Goal: Task Accomplishment & Management: Complete application form

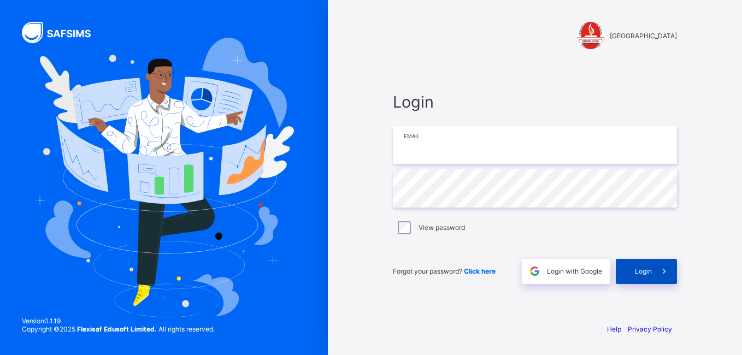
type input "**********"
click at [644, 278] on div "Login" at bounding box center [646, 271] width 61 height 25
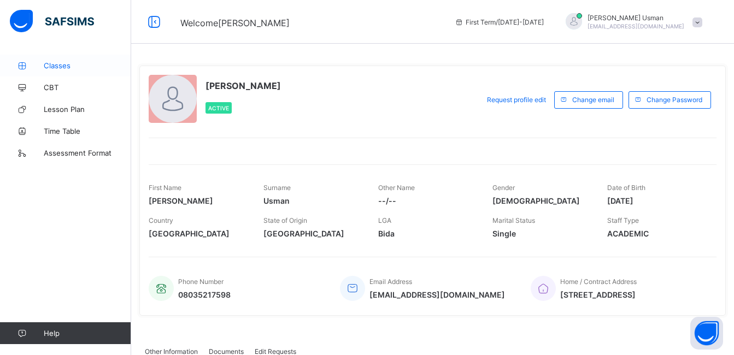
click at [45, 64] on span "Classes" at bounding box center [87, 65] width 87 height 9
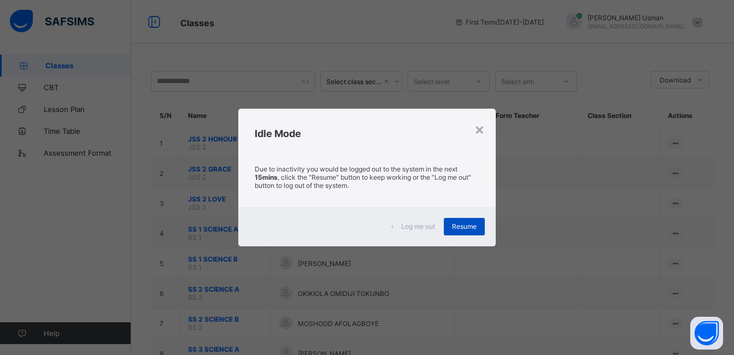
click at [469, 228] on span "Resume" at bounding box center [464, 226] width 25 height 8
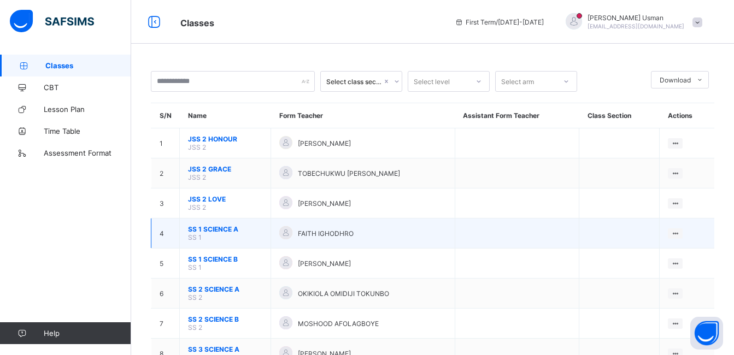
click at [228, 231] on span "SS 1 SCIENCE A" at bounding box center [225, 229] width 74 height 8
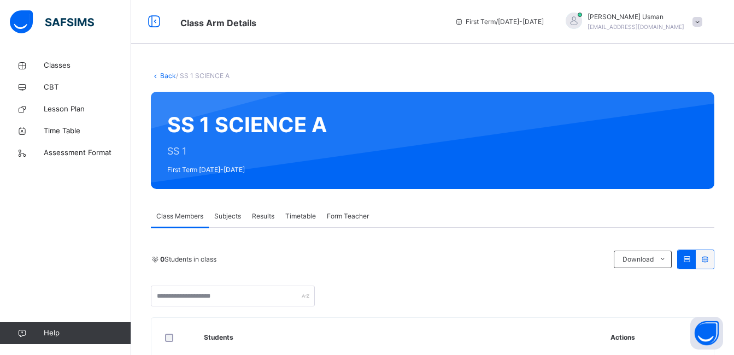
click at [224, 217] on span "Subjects" at bounding box center [227, 216] width 27 height 10
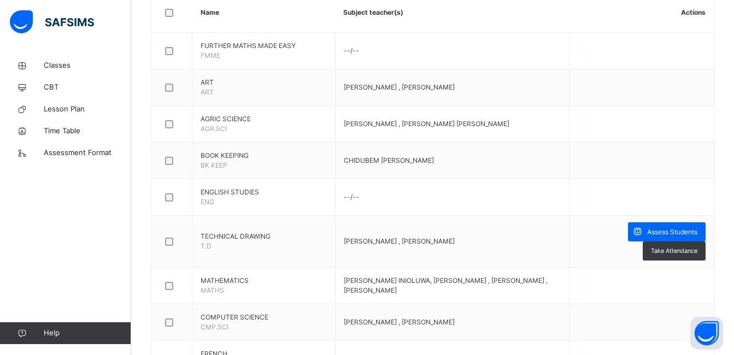
scroll to position [296, 0]
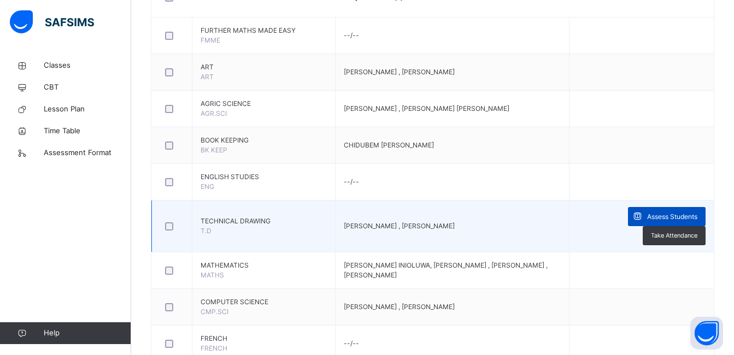
click at [647, 226] on span at bounding box center [637, 216] width 19 height 19
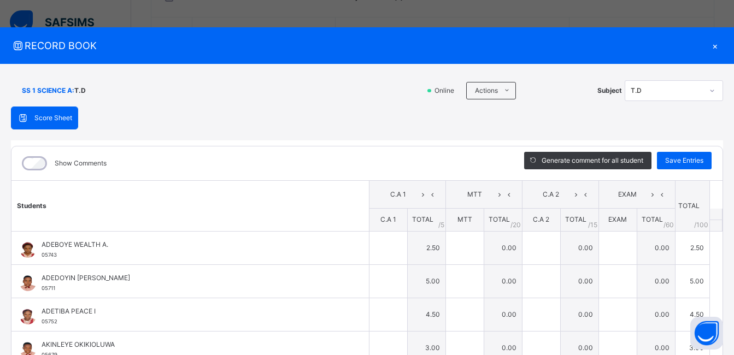
type input "***"
type input "*"
type input "***"
type input "*"
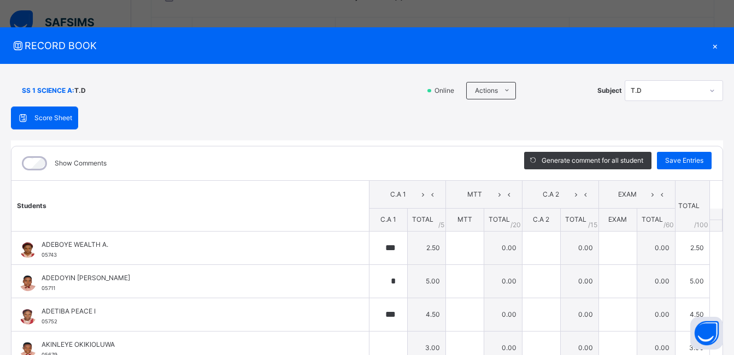
type input "*"
type input "***"
type input "*"
type input "***"
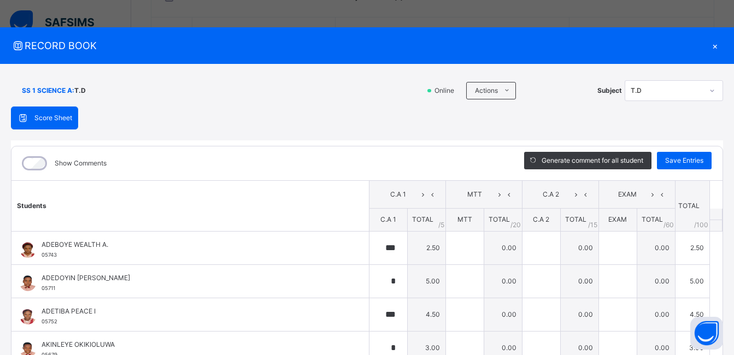
type input "***"
type input "*"
type input "***"
type input "*"
type input "***"
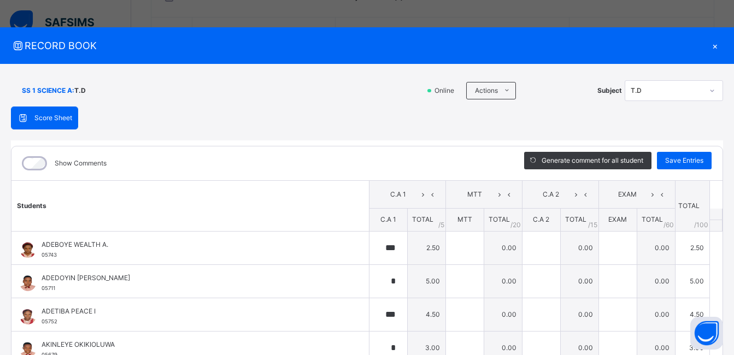
type input "***"
type input "*"
type input "***"
type input "*"
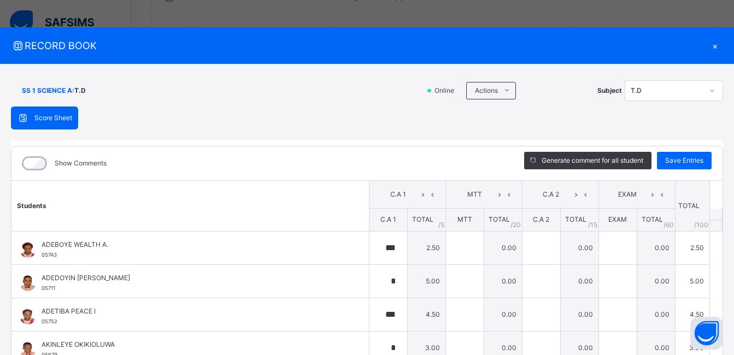
type input "*"
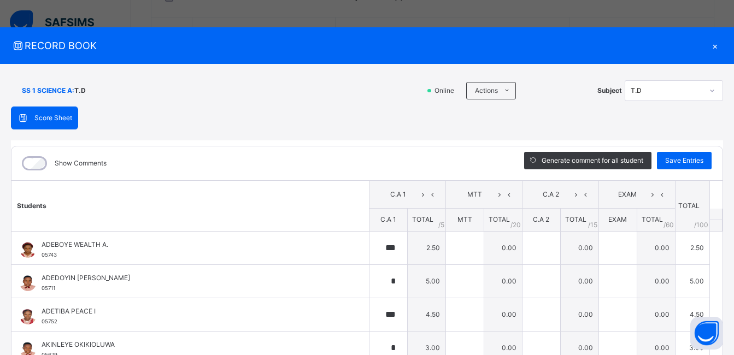
type input "*"
type input "***"
type input "*"
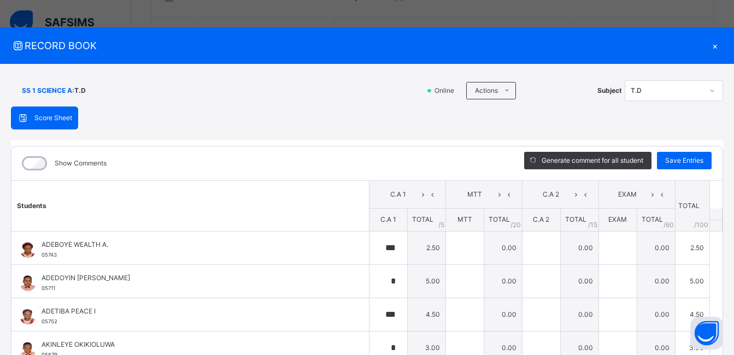
type input "*"
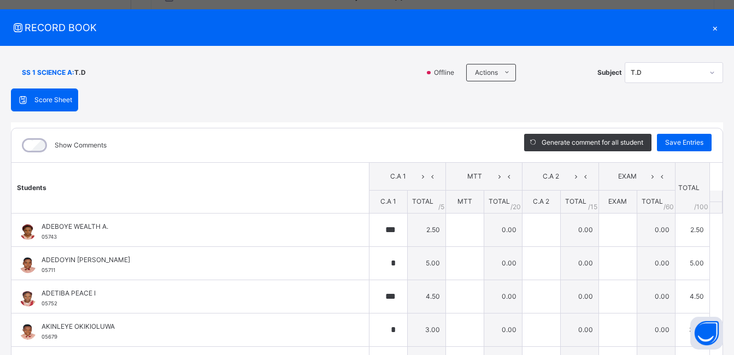
scroll to position [22, 0]
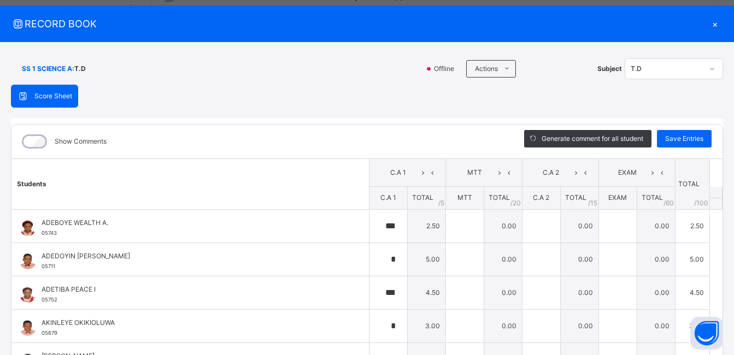
click at [709, 22] on div "×" at bounding box center [715, 23] width 16 height 15
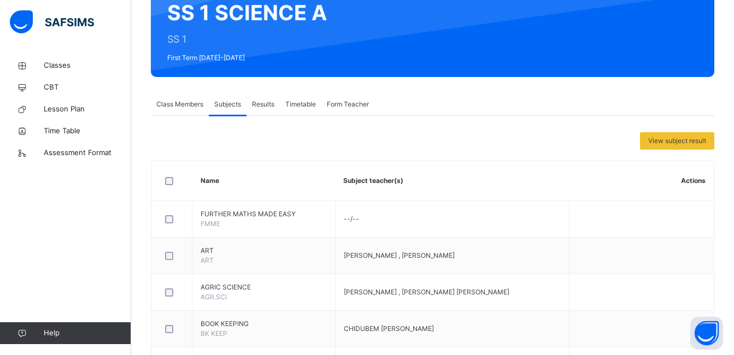
scroll to position [0, 0]
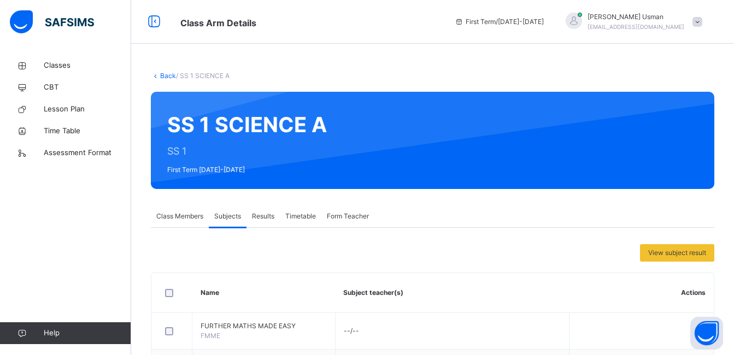
click at [162, 74] on link "Back" at bounding box center [168, 76] width 16 height 8
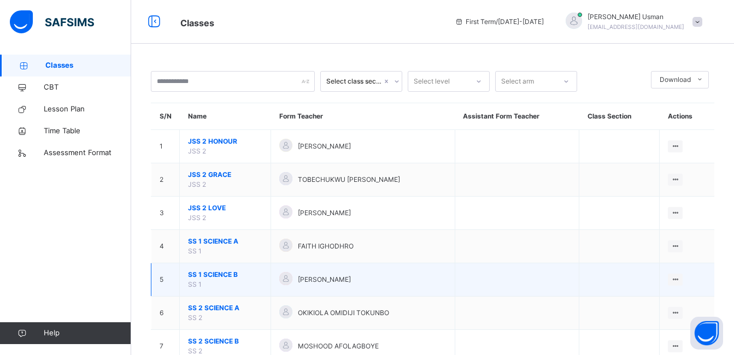
click at [225, 277] on span "SS 1 SCIENCE B" at bounding box center [225, 275] width 74 height 10
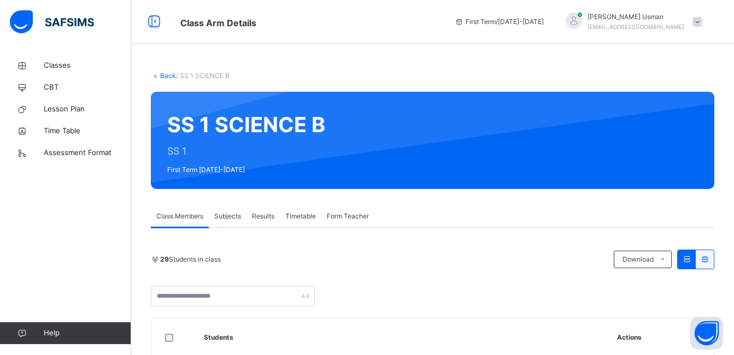
click at [232, 214] on span "Subjects" at bounding box center [227, 216] width 27 height 10
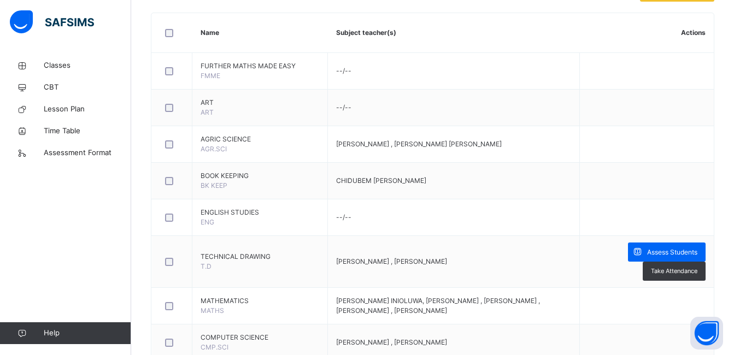
scroll to position [280, 0]
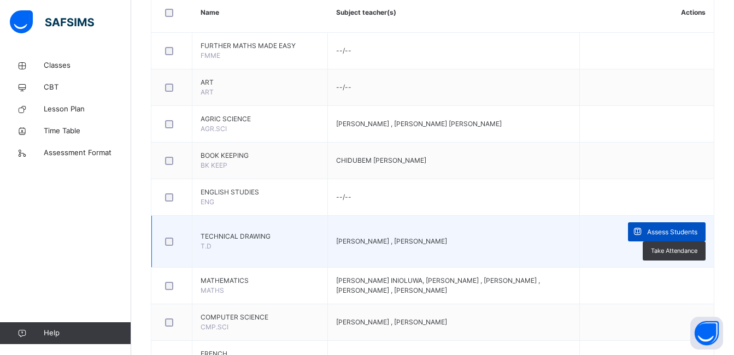
click at [669, 236] on span "Assess Students" at bounding box center [672, 232] width 50 height 10
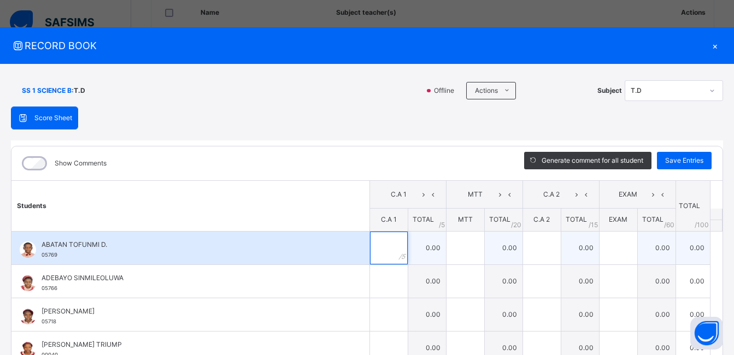
click at [381, 250] on input "text" at bounding box center [389, 248] width 38 height 33
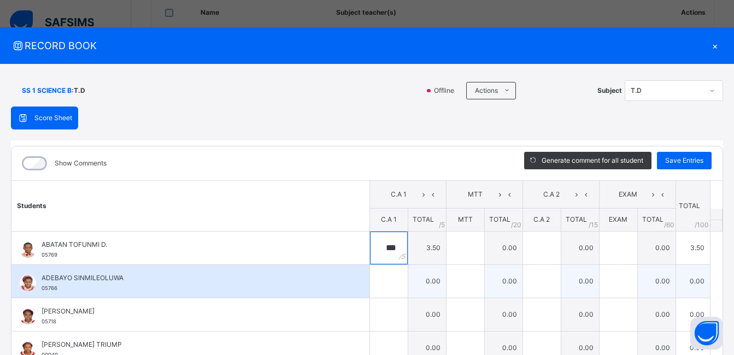
type input "***"
click at [370, 291] on input "text" at bounding box center [389, 281] width 38 height 33
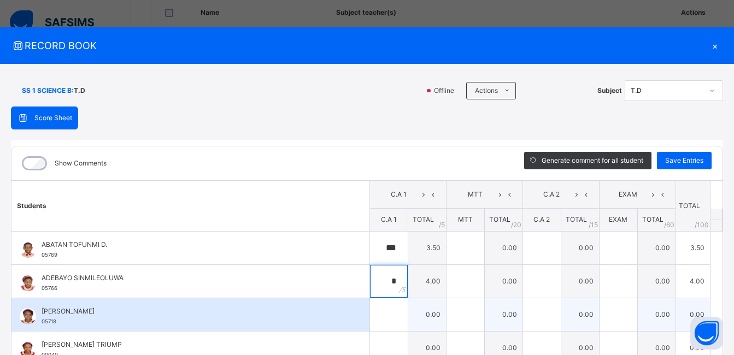
type input "*"
click at [370, 315] on input "text" at bounding box center [389, 314] width 38 height 33
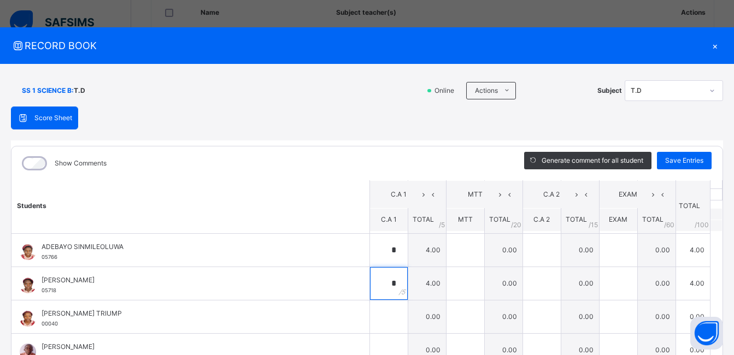
scroll to position [51, 0]
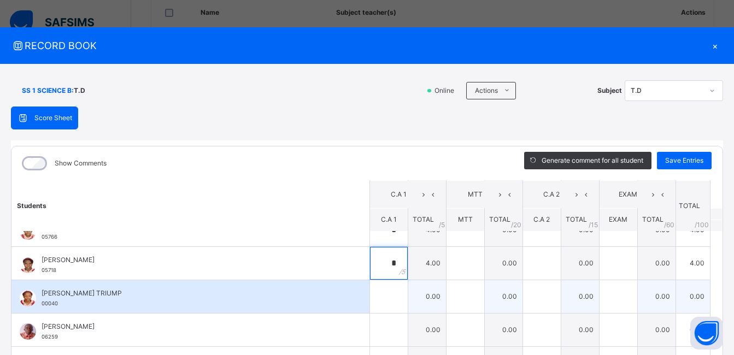
type input "*"
click at [371, 298] on input "text" at bounding box center [389, 296] width 38 height 33
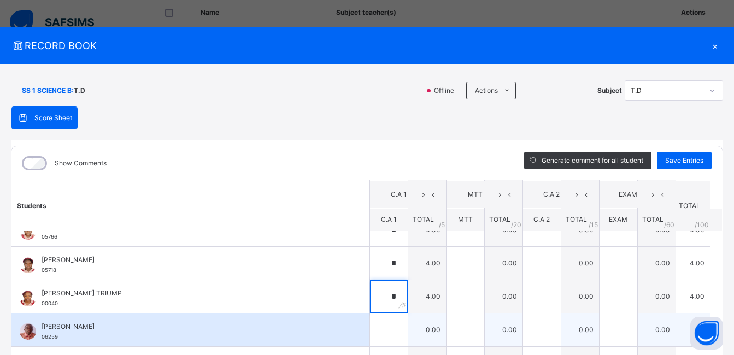
type input "*"
click at [374, 332] on input "text" at bounding box center [389, 330] width 38 height 33
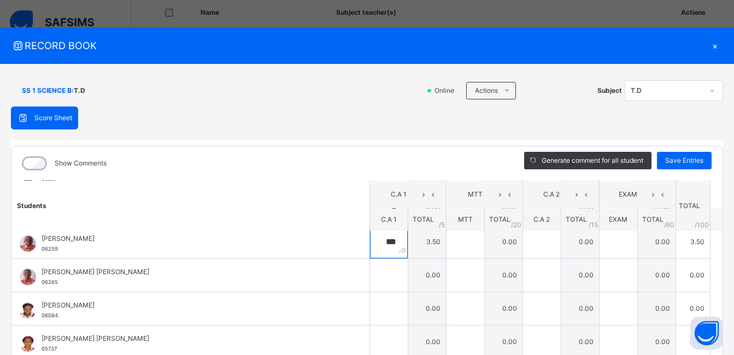
scroll to position [144, 0]
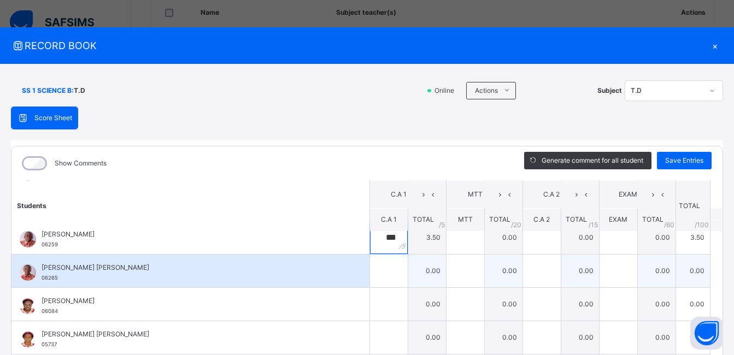
type input "***"
click at [370, 274] on input "text" at bounding box center [389, 271] width 38 height 33
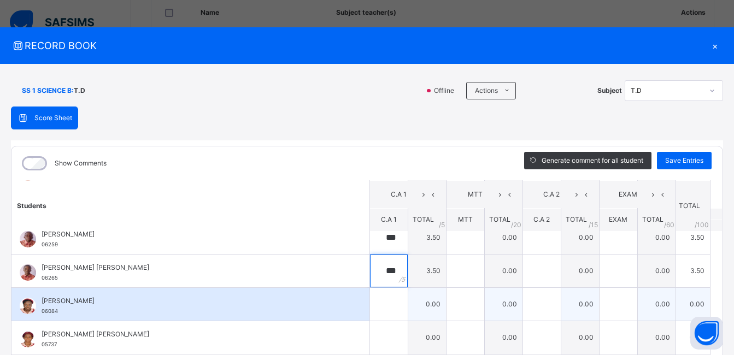
type input "***"
click at [376, 308] on input "text" at bounding box center [389, 304] width 38 height 33
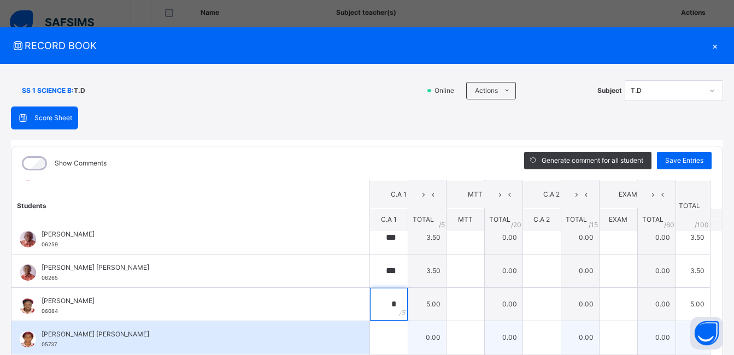
type input "*"
click at [380, 335] on input "text" at bounding box center [389, 337] width 38 height 33
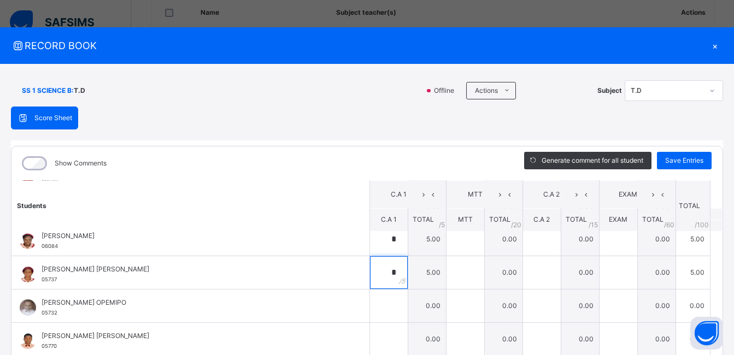
scroll to position [217, 0]
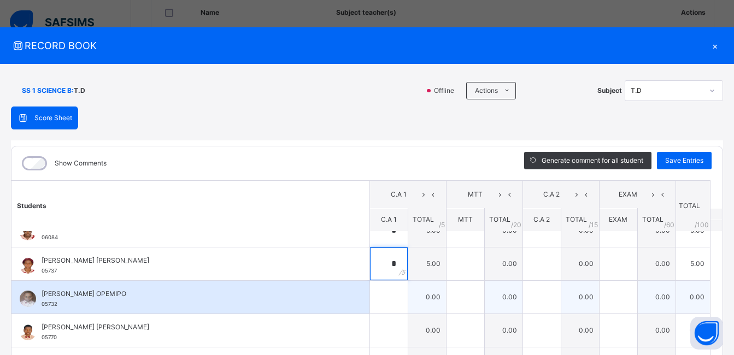
type input "*"
click at [370, 301] on input "text" at bounding box center [389, 297] width 38 height 33
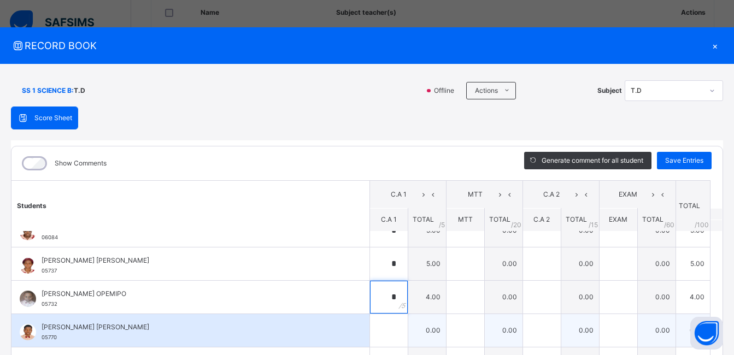
type input "*"
click at [373, 332] on input "text" at bounding box center [389, 330] width 38 height 33
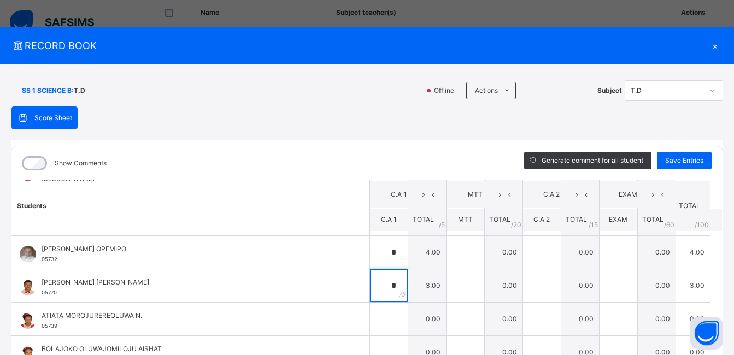
scroll to position [274, 0]
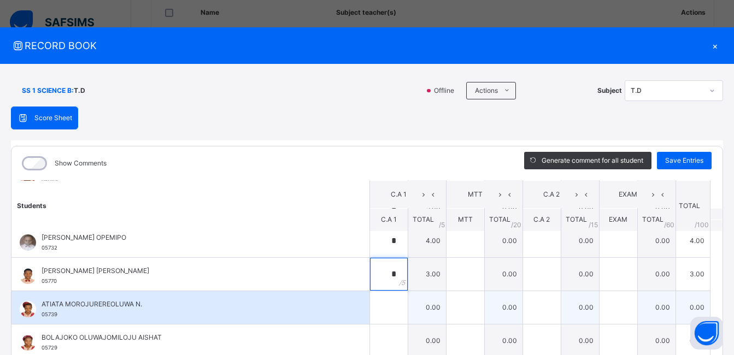
type input "*"
click at [370, 309] on input "text" at bounding box center [389, 307] width 38 height 33
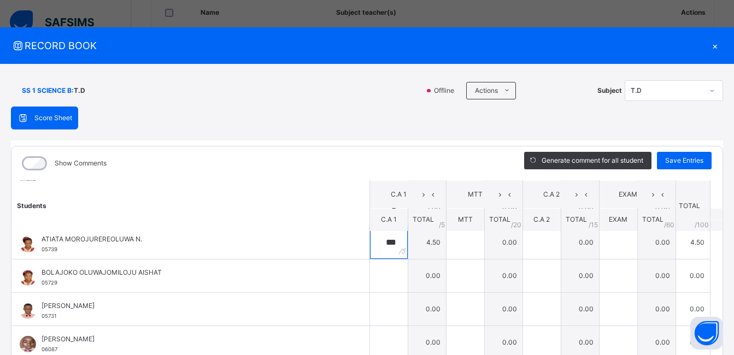
scroll to position [343, 0]
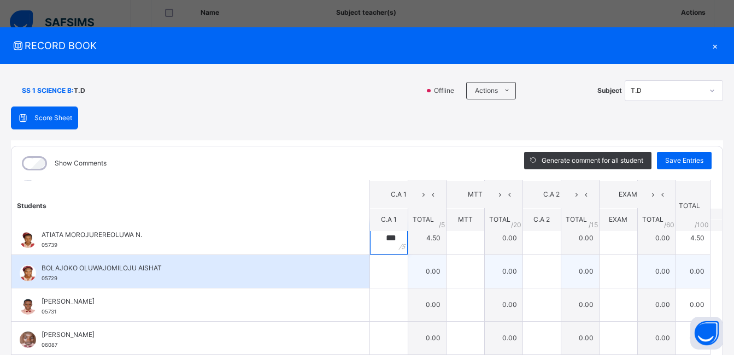
type input "***"
click at [371, 271] on input "text" at bounding box center [389, 271] width 38 height 33
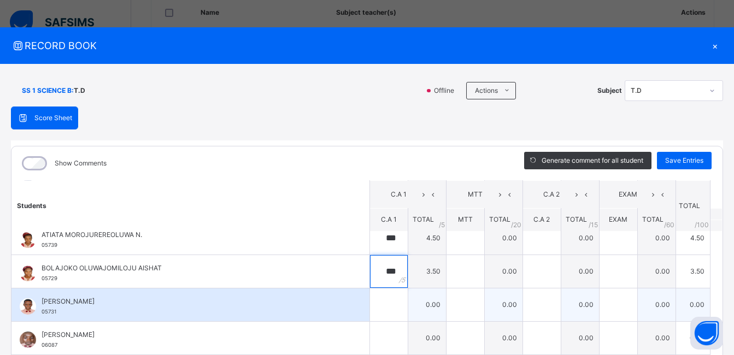
type input "***"
click at [384, 303] on div at bounding box center [389, 305] width 38 height 33
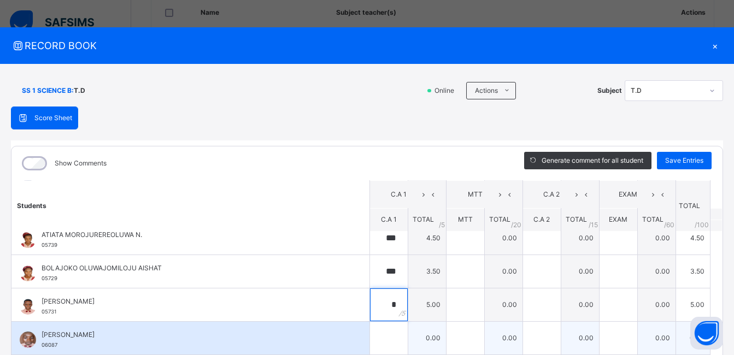
type input "*"
click at [380, 336] on input "text" at bounding box center [389, 338] width 38 height 33
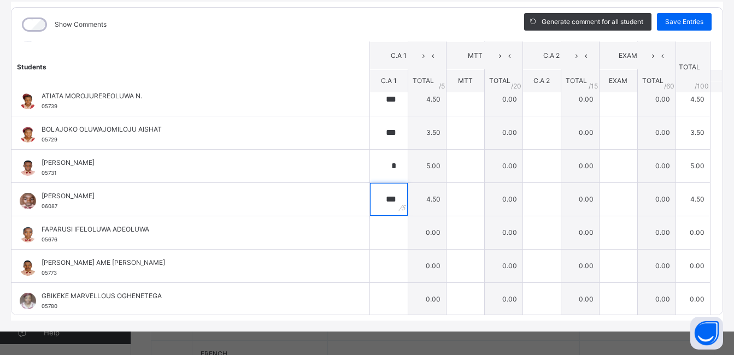
scroll to position [143, 0]
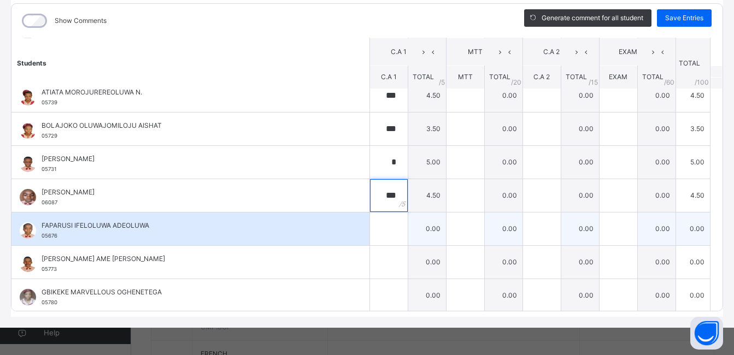
type input "***"
click at [374, 222] on input "text" at bounding box center [389, 229] width 38 height 33
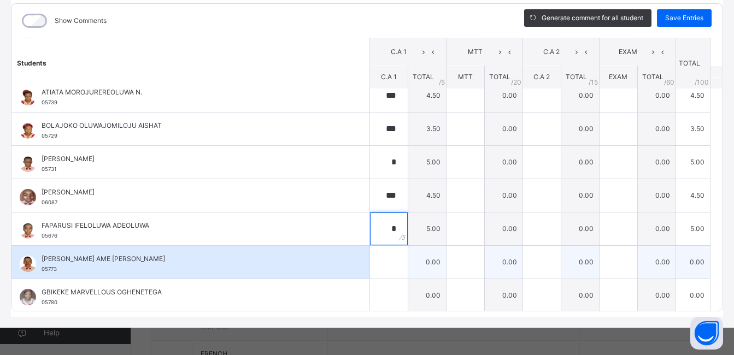
type input "*"
click at [376, 261] on input "text" at bounding box center [389, 262] width 38 height 33
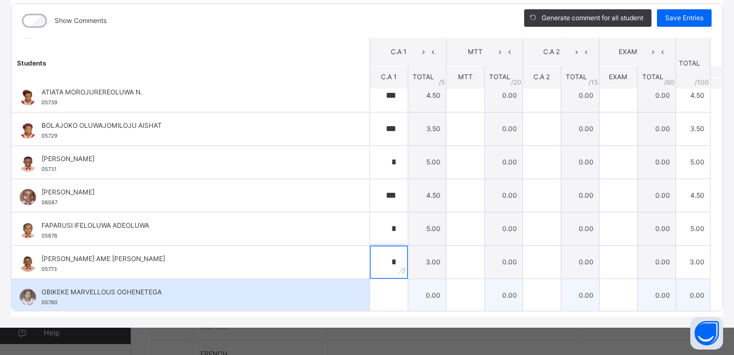
type input "*"
click at [380, 298] on input "text" at bounding box center [389, 295] width 38 height 33
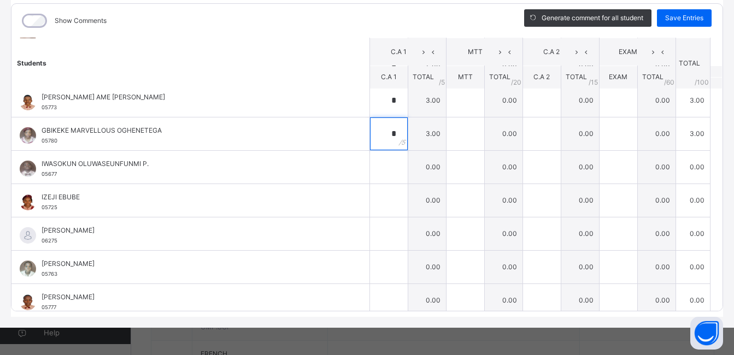
scroll to position [518, 0]
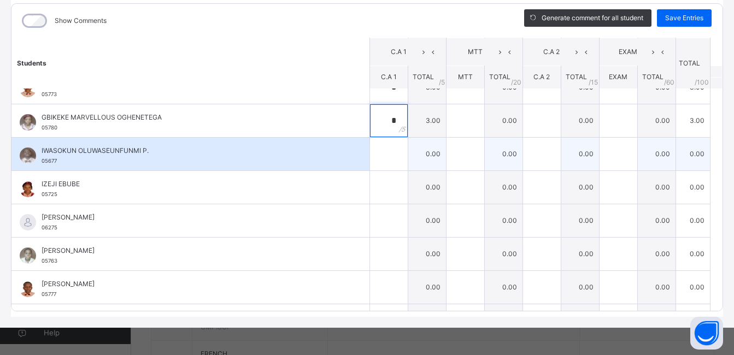
type input "*"
click at [377, 147] on input "text" at bounding box center [389, 154] width 38 height 33
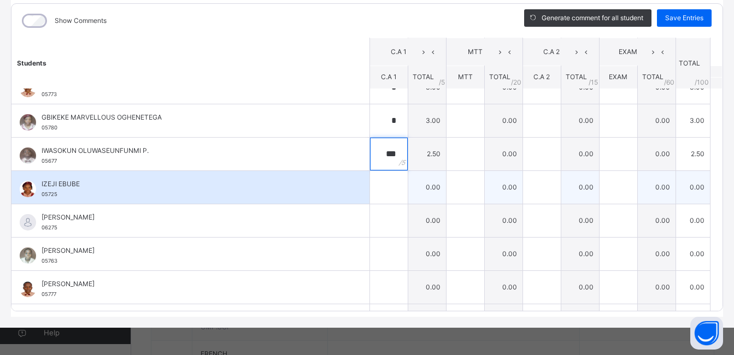
type input "***"
click at [380, 185] on input "text" at bounding box center [389, 187] width 38 height 33
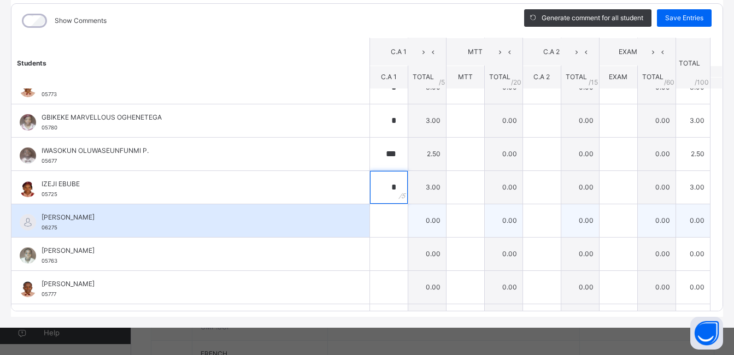
type input "*"
click at [379, 219] on input "text" at bounding box center [389, 220] width 38 height 33
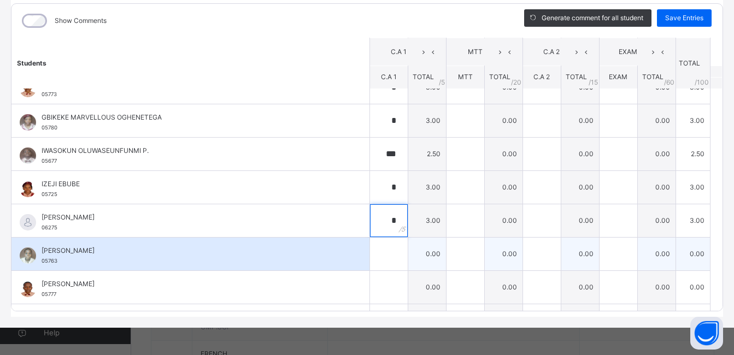
type input "*"
click at [380, 256] on input "text" at bounding box center [389, 254] width 38 height 33
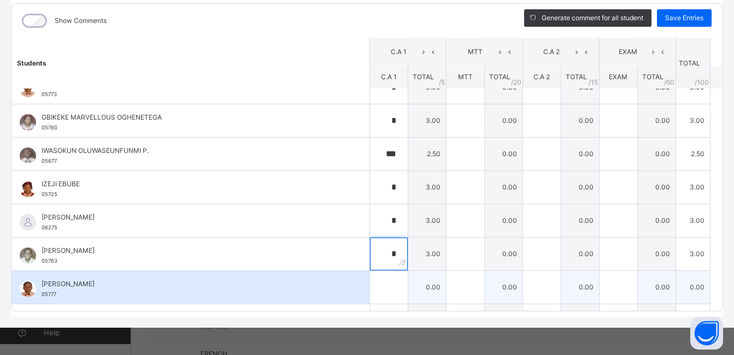
type input "*"
click at [376, 292] on input "text" at bounding box center [389, 287] width 38 height 33
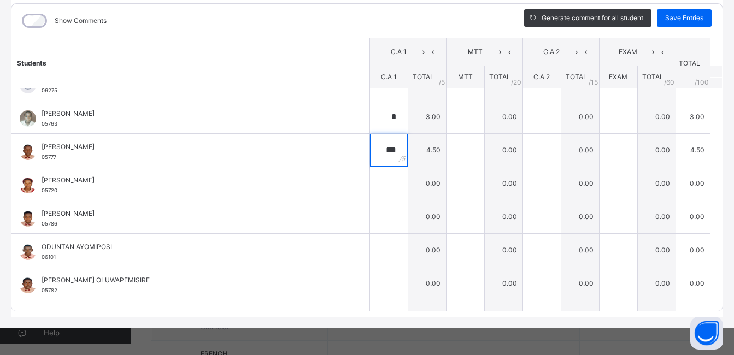
scroll to position [745, 0]
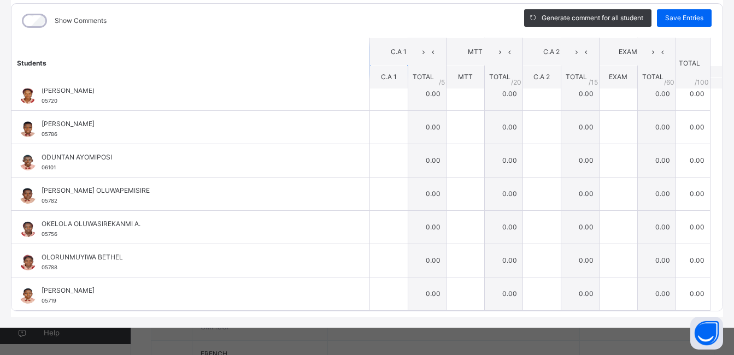
type input "***"
click at [709, 275] on div "Students C.A 1 MTT C.A 2 EXAM TOTAL /100 Comment C.A 1 TOTAL / 5 MTT TOTAL / 20…" at bounding box center [366, 174] width 711 height 273
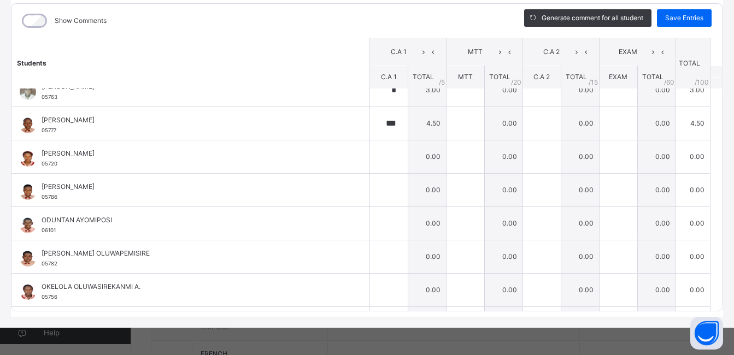
scroll to position [698, 0]
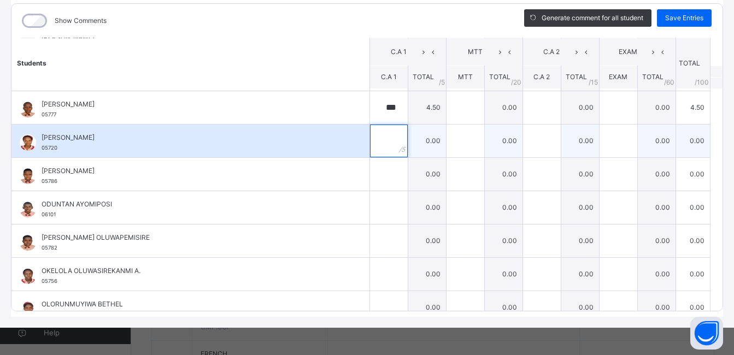
click at [375, 138] on input "text" at bounding box center [389, 141] width 38 height 33
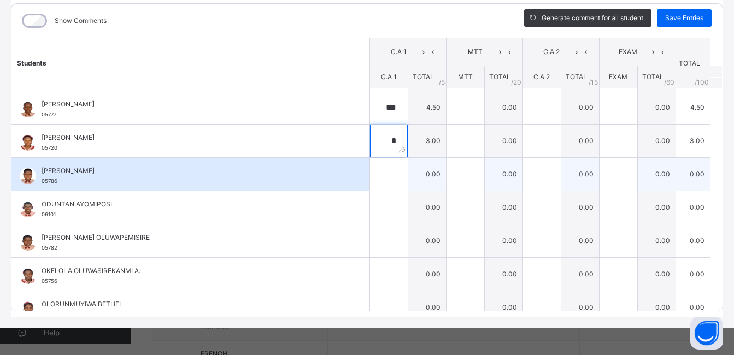
type input "*"
click at [374, 173] on input "text" at bounding box center [389, 174] width 38 height 33
type input "*"
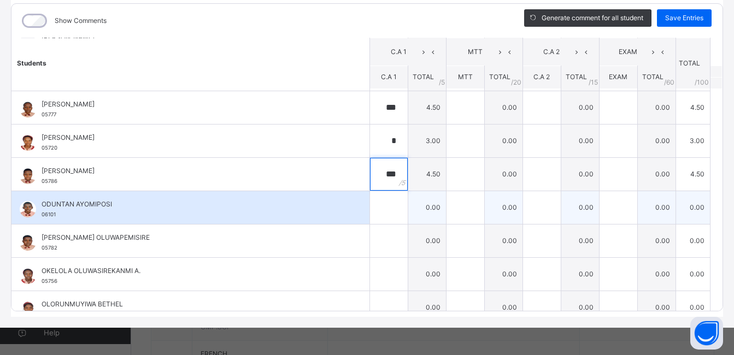
type input "***"
click at [374, 216] on input "text" at bounding box center [389, 207] width 38 height 33
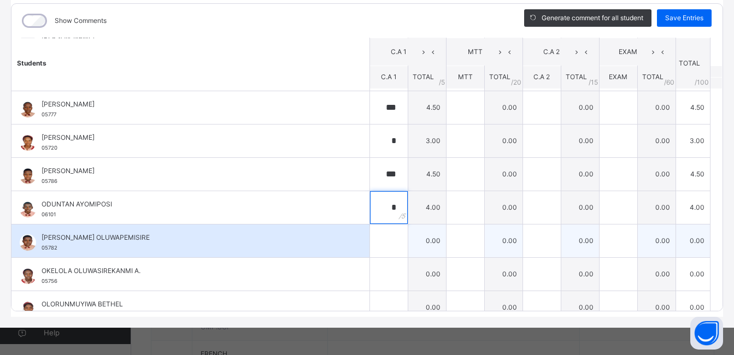
type input "*"
click at [373, 237] on input "text" at bounding box center [389, 241] width 38 height 33
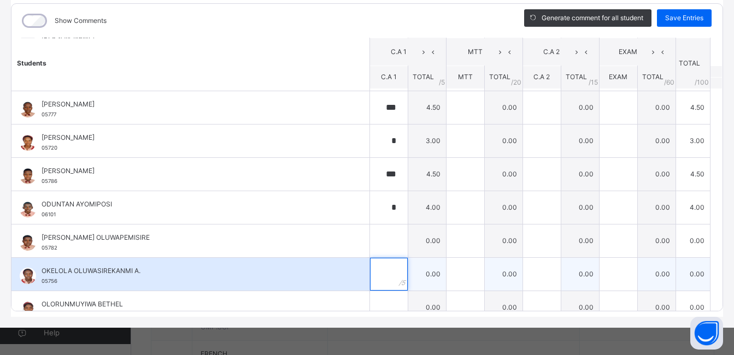
click at [373, 274] on input "text" at bounding box center [389, 274] width 38 height 33
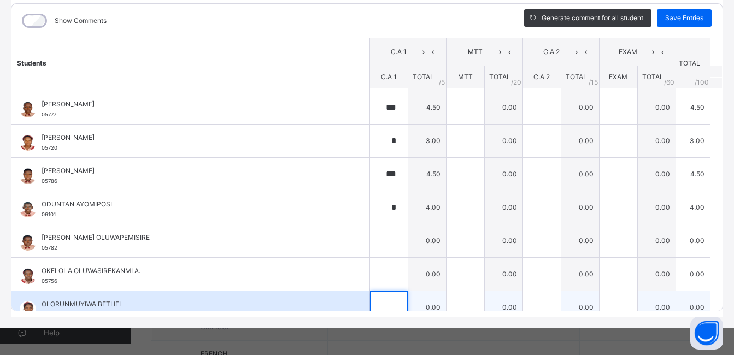
click at [370, 297] on input "text" at bounding box center [389, 307] width 38 height 33
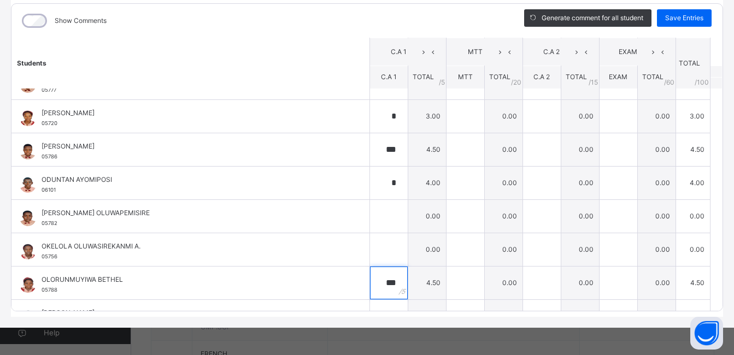
scroll to position [745, 0]
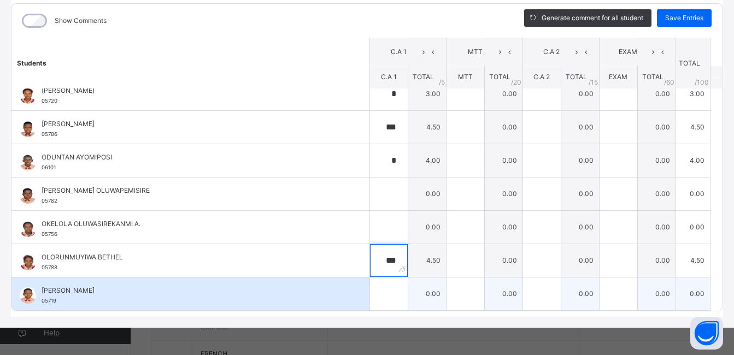
type input "***"
click at [370, 297] on input "text" at bounding box center [389, 294] width 38 height 33
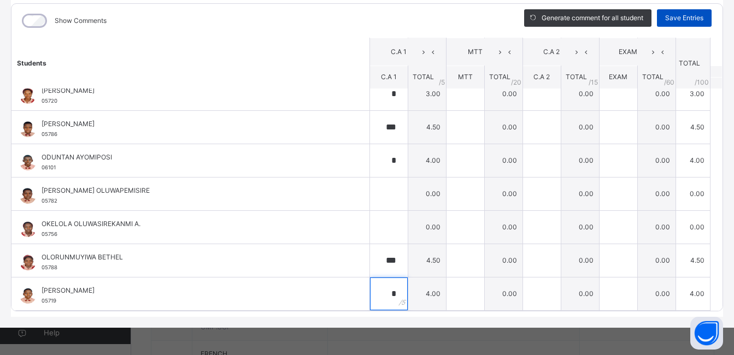
type input "*"
click at [668, 19] on span "Save Entries" at bounding box center [684, 18] width 38 height 10
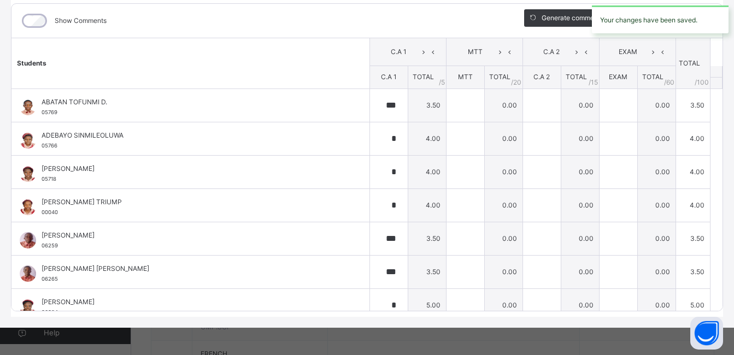
type input "***"
type input "*"
type input "***"
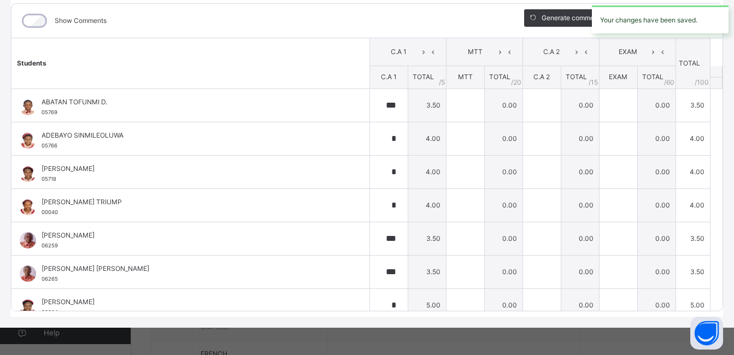
type input "***"
type input "*"
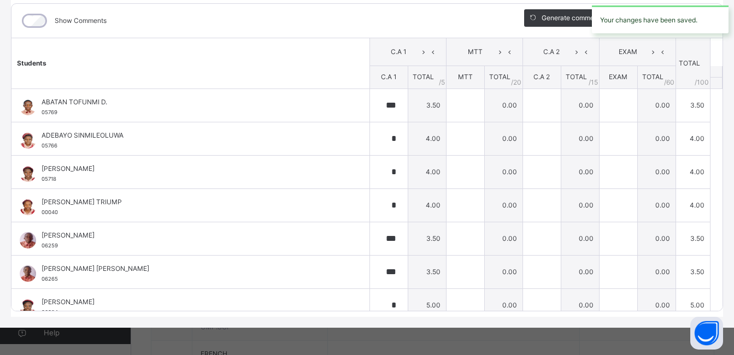
type input "***"
type input "*"
type input "***"
type input "*"
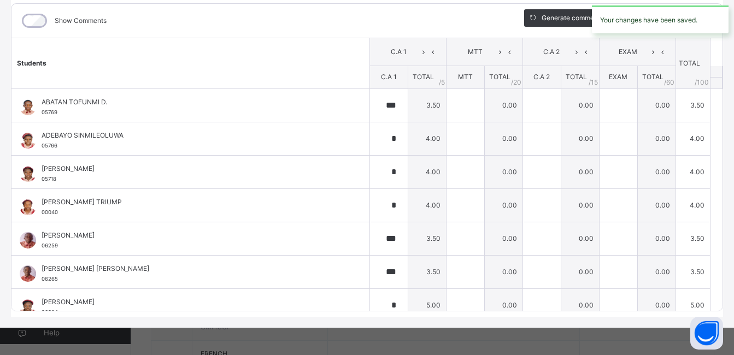
type input "*"
type input "***"
type input "*"
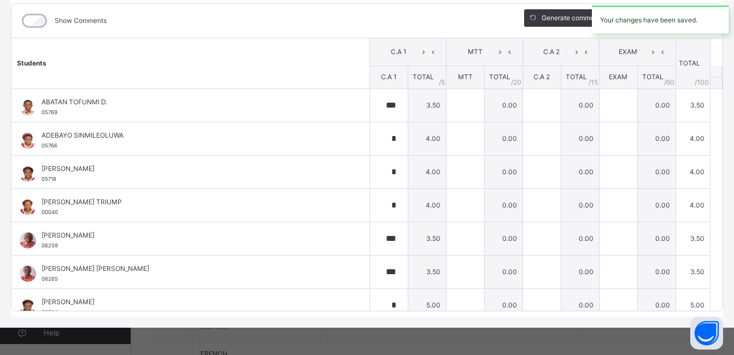
type input "*"
type input "***"
type input "*"
type input "***"
type input "*"
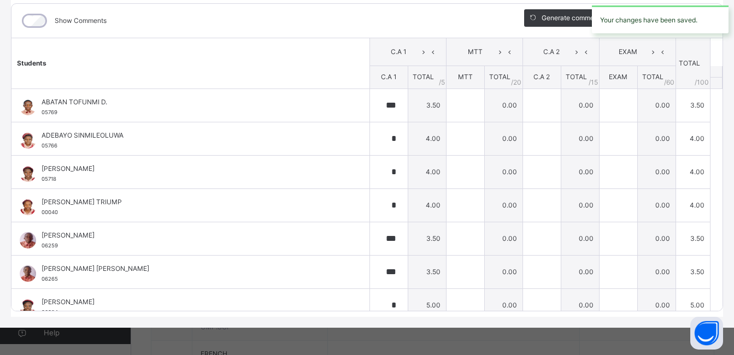
type input "***"
type input "*"
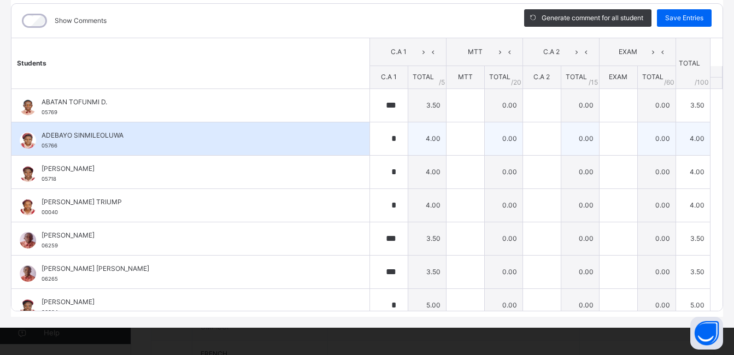
click at [563, 122] on td "0.00" at bounding box center [580, 138] width 38 height 33
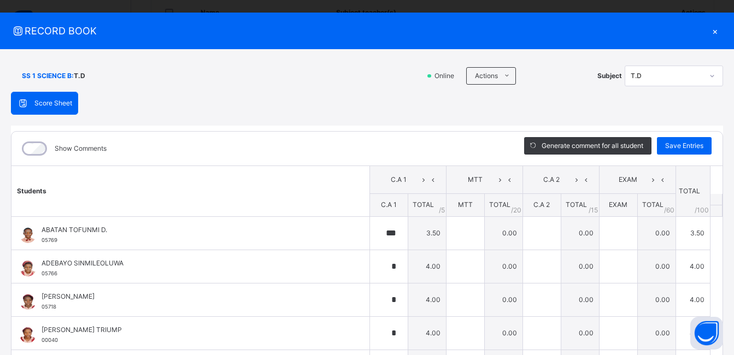
scroll to position [0, 0]
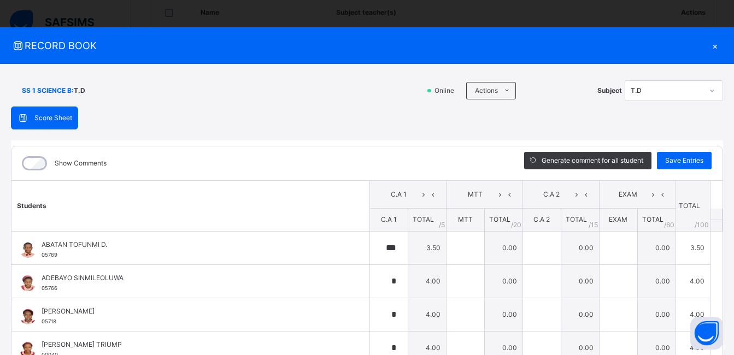
click at [708, 45] on div "×" at bounding box center [715, 45] width 16 height 15
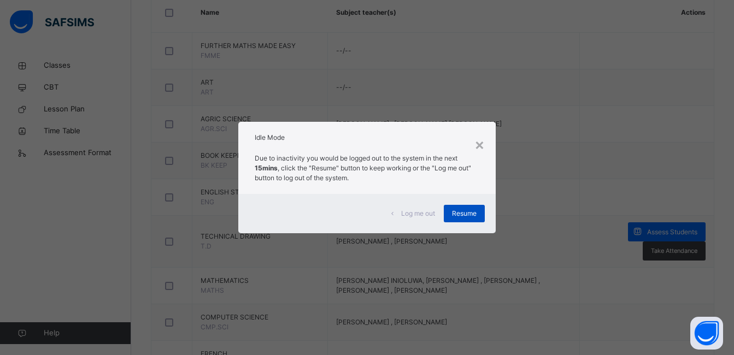
click at [465, 213] on span "Resume" at bounding box center [464, 214] width 25 height 10
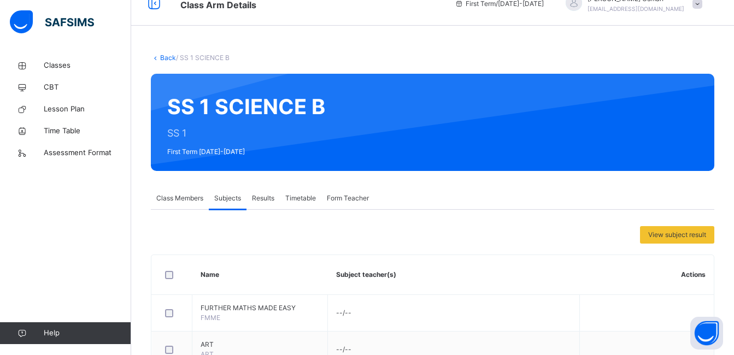
scroll to position [15, 0]
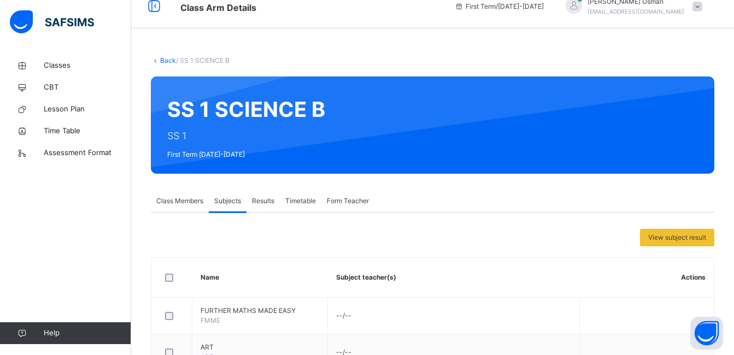
click at [165, 201] on span "Class Members" at bounding box center [179, 201] width 47 height 10
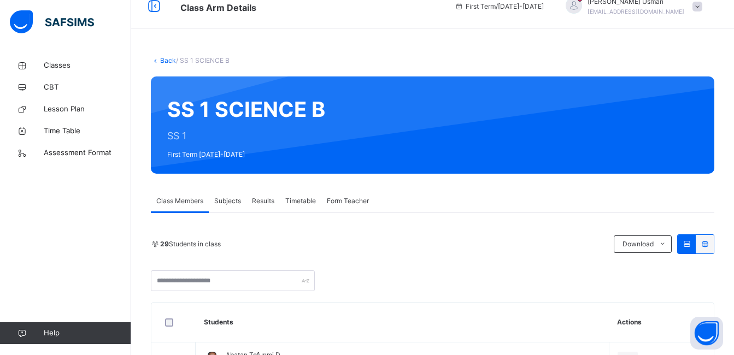
click at [168, 61] on link "Back" at bounding box center [168, 60] width 16 height 8
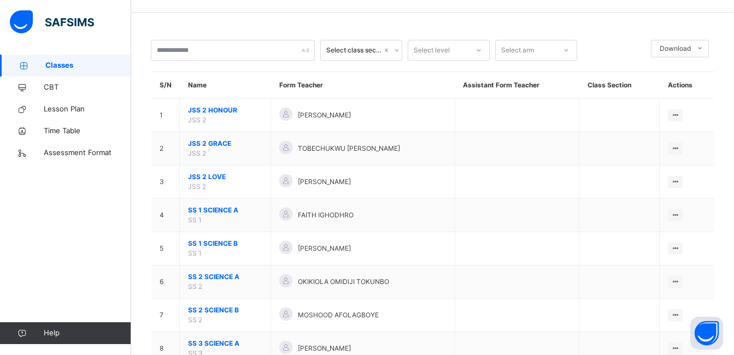
scroll to position [36, 0]
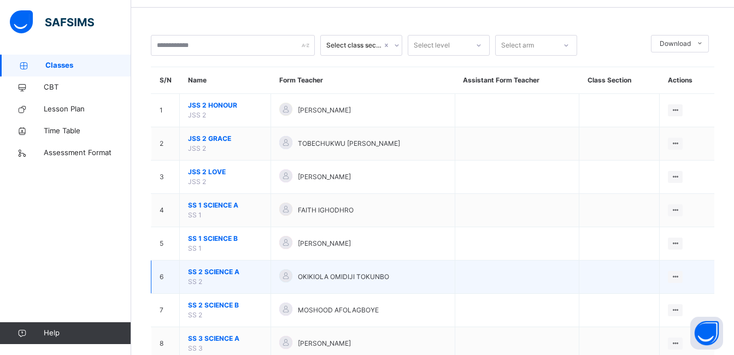
click at [210, 272] on span "SS 2 SCIENCE A" at bounding box center [225, 272] width 74 height 10
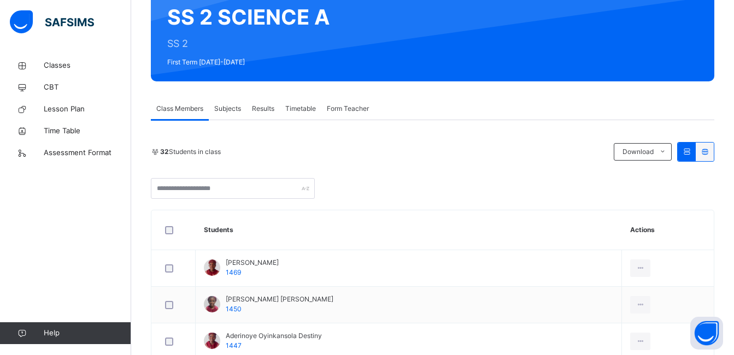
scroll to position [100, 0]
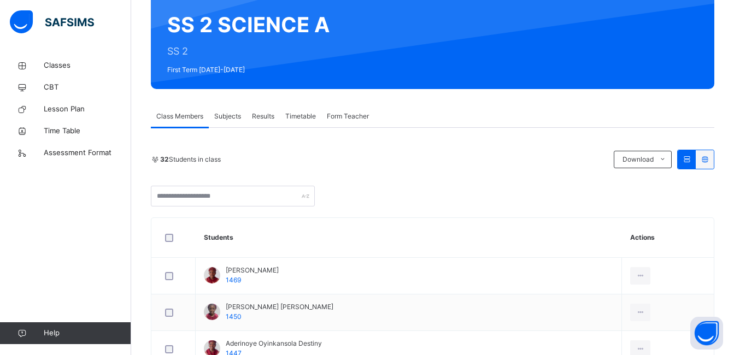
click at [227, 116] on span "Subjects" at bounding box center [227, 116] width 27 height 10
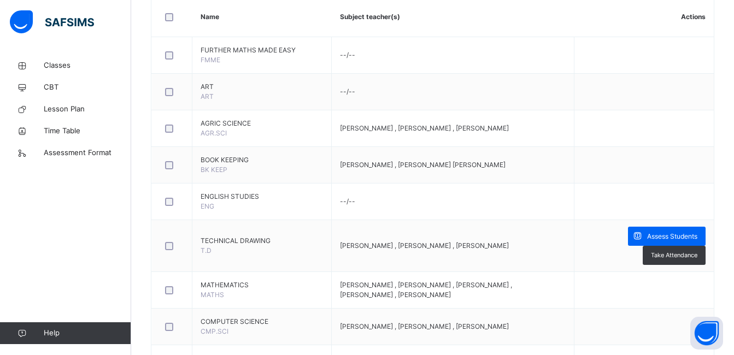
scroll to position [281, 0]
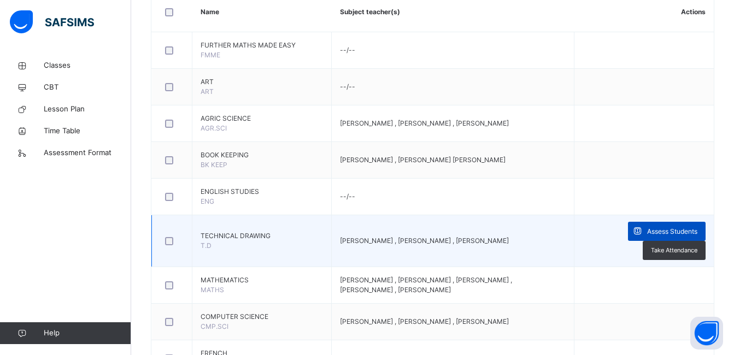
click at [660, 237] on span "Assess Students" at bounding box center [672, 232] width 50 height 10
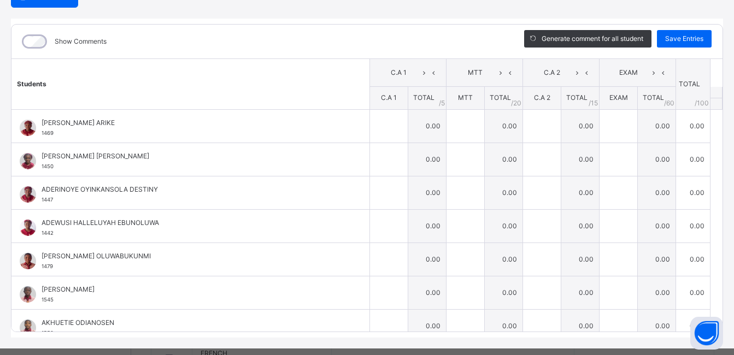
scroll to position [126, 0]
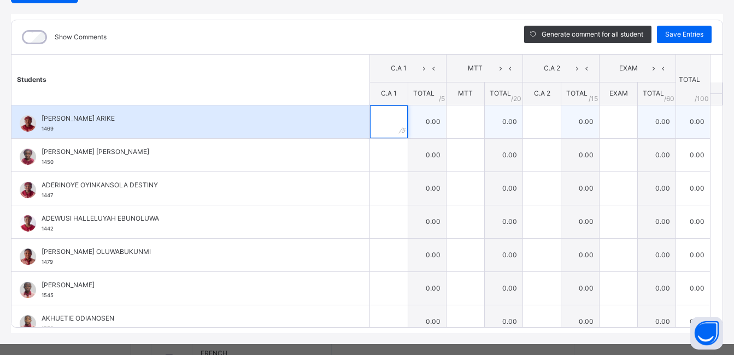
click at [381, 130] on input "text" at bounding box center [389, 121] width 38 height 33
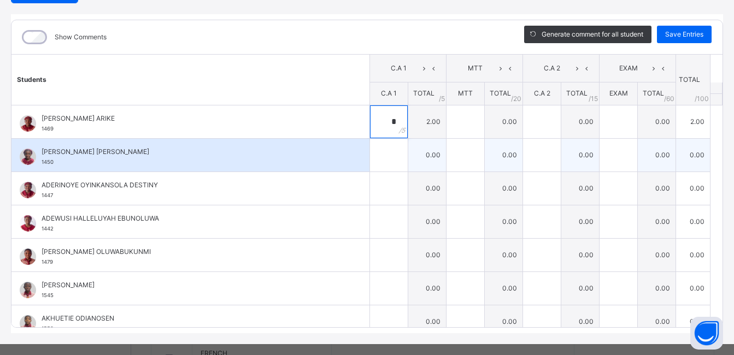
type input "*"
click at [383, 160] on input "text" at bounding box center [389, 155] width 38 height 33
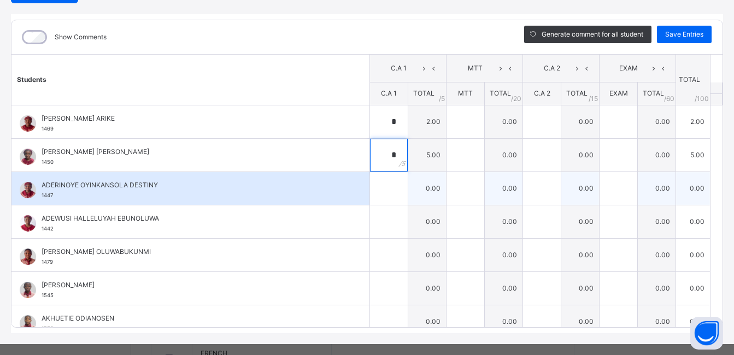
type input "*"
click at [382, 189] on input "text" at bounding box center [389, 188] width 38 height 33
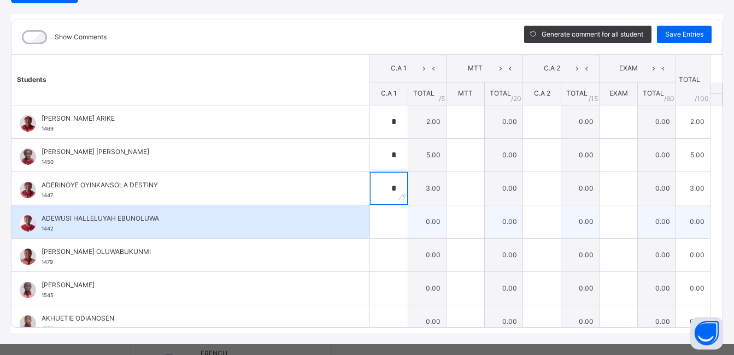
type input "*"
click at [382, 230] on input "text" at bounding box center [389, 221] width 38 height 33
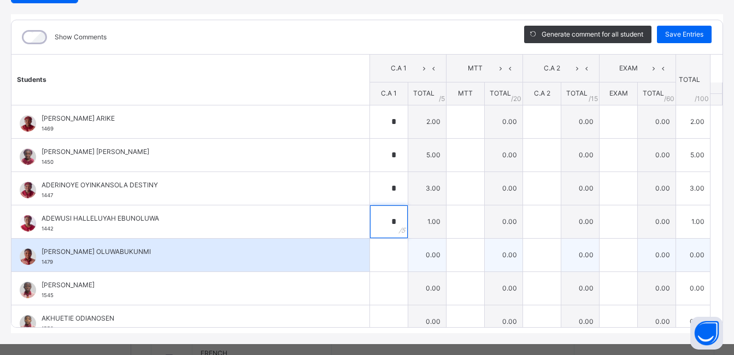
type input "*"
click at [382, 253] on input "text" at bounding box center [389, 255] width 38 height 33
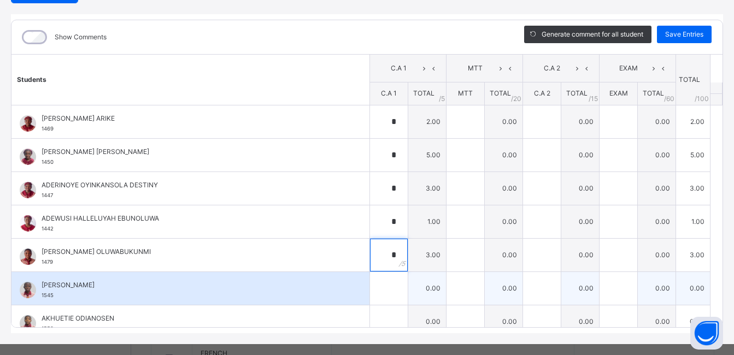
type input "*"
click at [385, 295] on div at bounding box center [389, 288] width 38 height 33
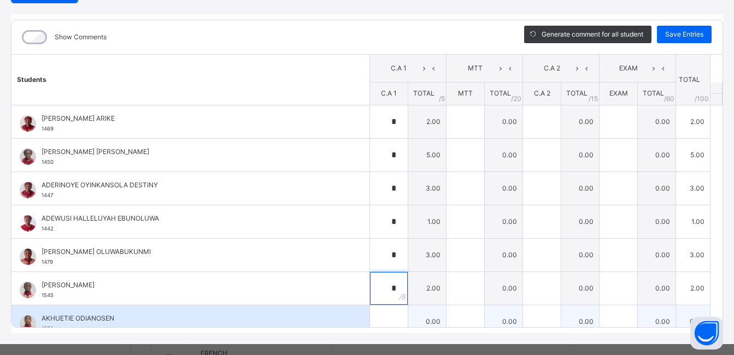
type input "*"
click at [385, 319] on div at bounding box center [389, 321] width 38 height 33
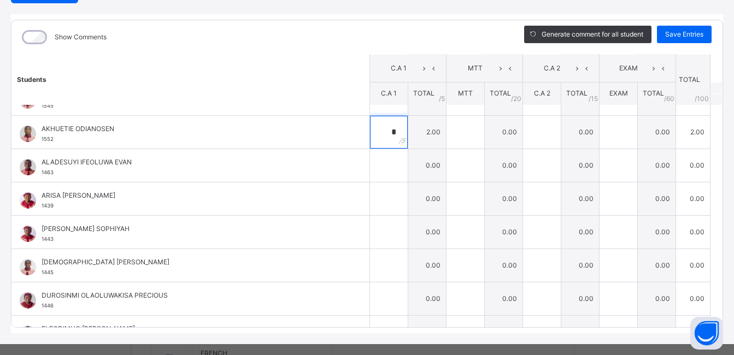
scroll to position [202, 0]
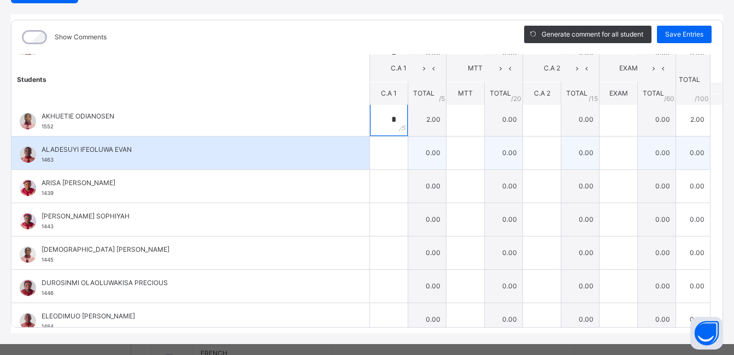
type input "*"
click at [384, 155] on input "text" at bounding box center [389, 153] width 38 height 33
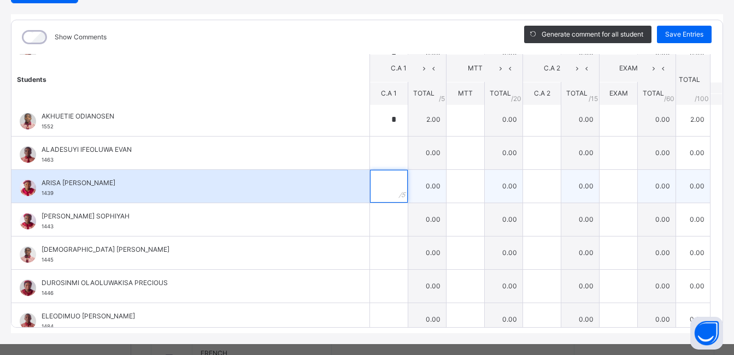
click at [384, 183] on div at bounding box center [389, 186] width 38 height 33
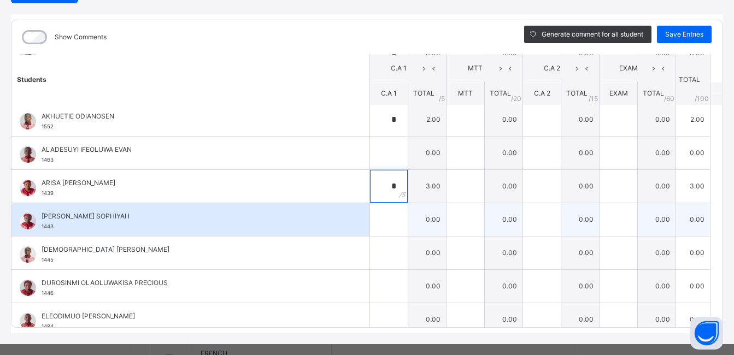
type input "*"
click at [381, 214] on input "text" at bounding box center [389, 219] width 38 height 33
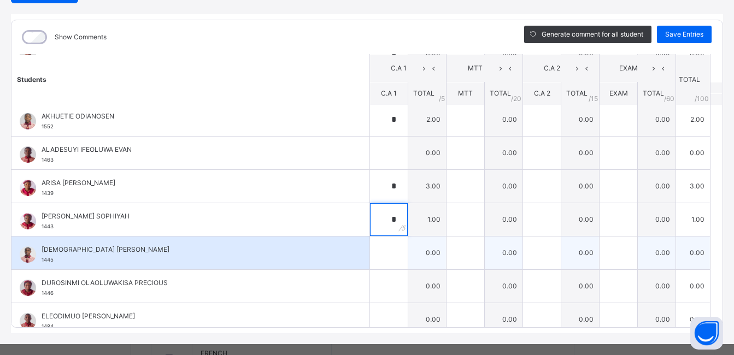
type input "*"
click at [380, 254] on input "text" at bounding box center [389, 253] width 38 height 33
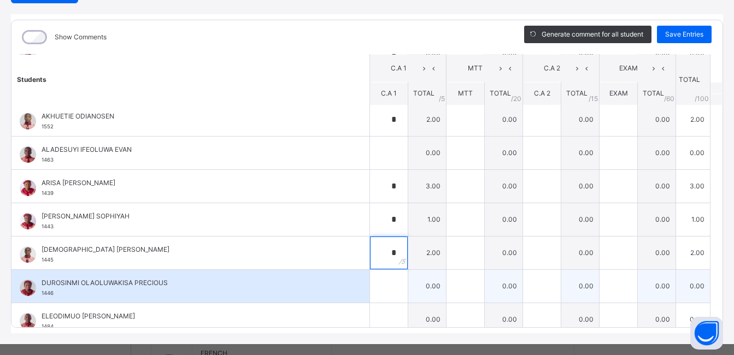
type input "*"
click at [379, 285] on input "text" at bounding box center [389, 286] width 38 height 33
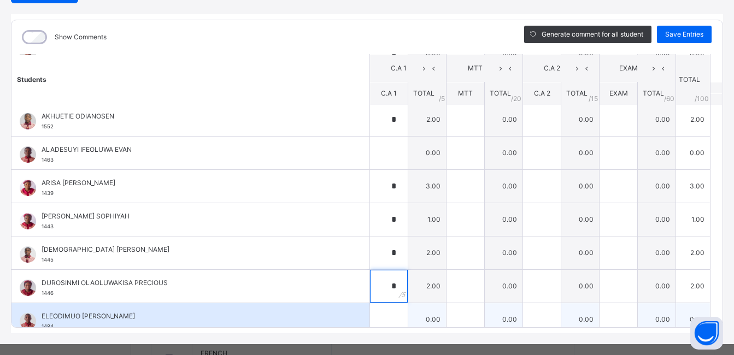
type input "*"
click at [381, 316] on input "text" at bounding box center [389, 319] width 38 height 33
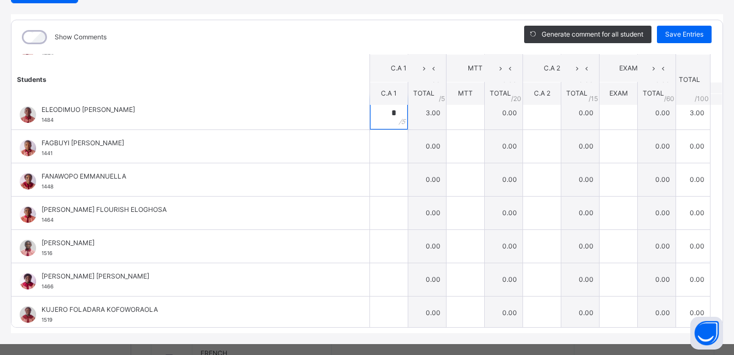
scroll to position [414, 0]
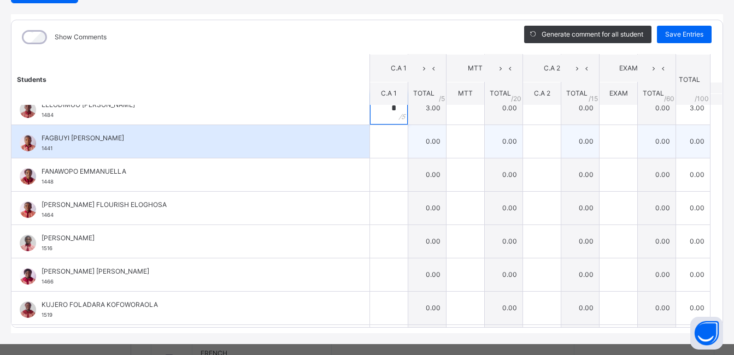
type input "*"
click at [386, 145] on div at bounding box center [389, 141] width 38 height 33
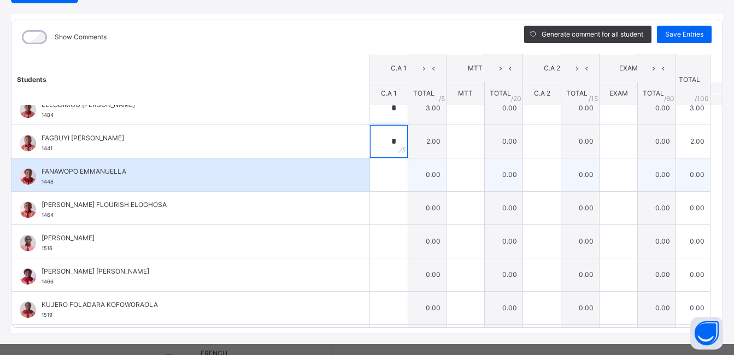
type input "*"
click at [381, 170] on input "text" at bounding box center [389, 174] width 38 height 33
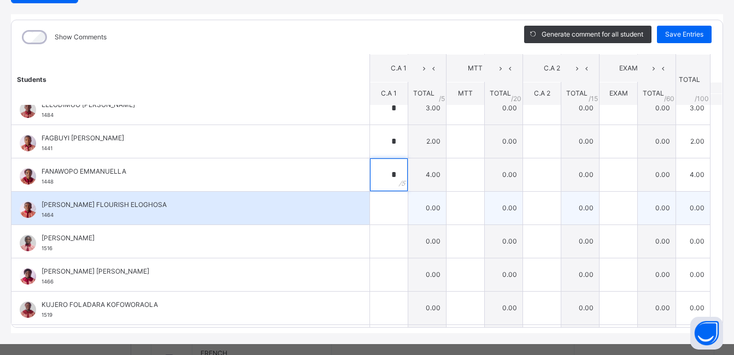
type input "*"
click at [380, 209] on input "text" at bounding box center [389, 208] width 38 height 33
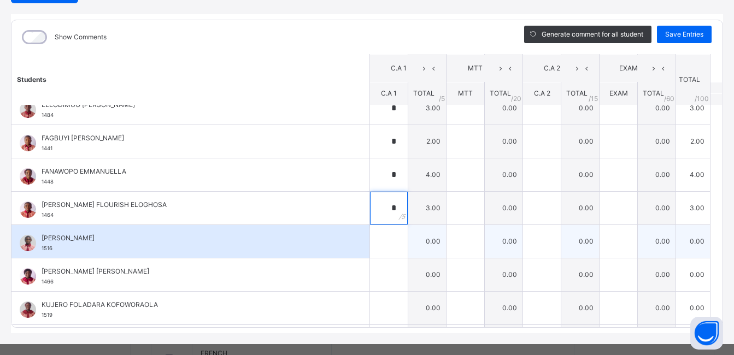
type input "*"
click at [378, 248] on input "text" at bounding box center [389, 241] width 38 height 33
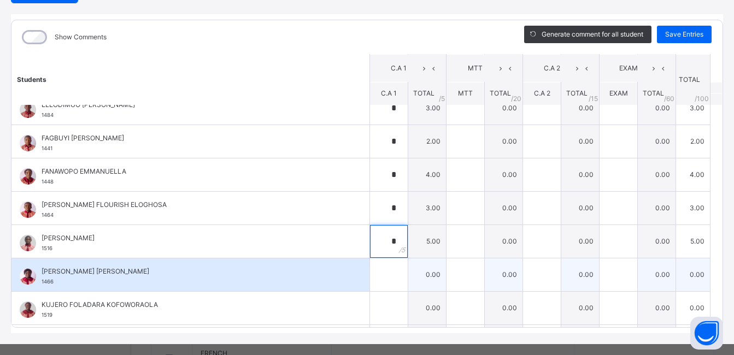
type input "*"
click at [378, 277] on input "text" at bounding box center [389, 274] width 38 height 33
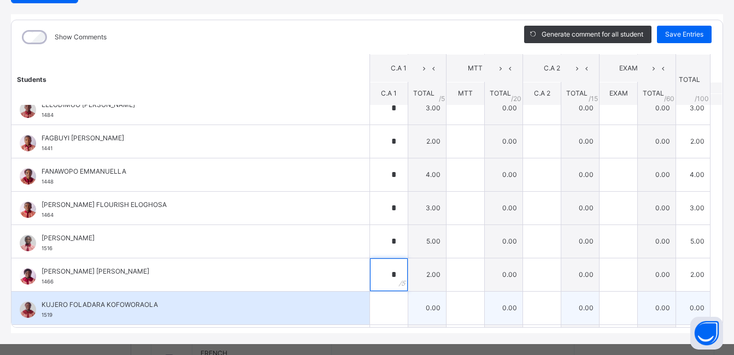
type input "*"
click at [378, 308] on input "text" at bounding box center [389, 308] width 38 height 33
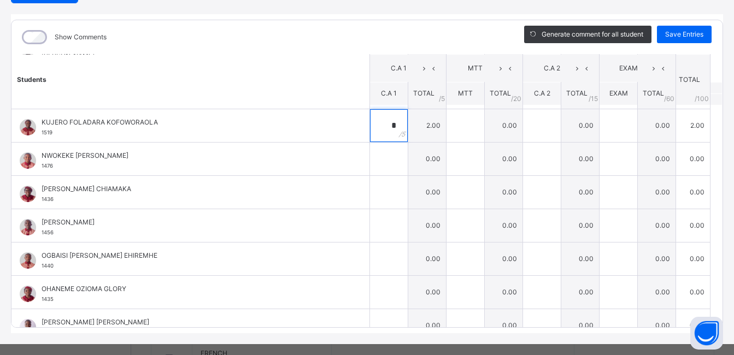
scroll to position [598, 0]
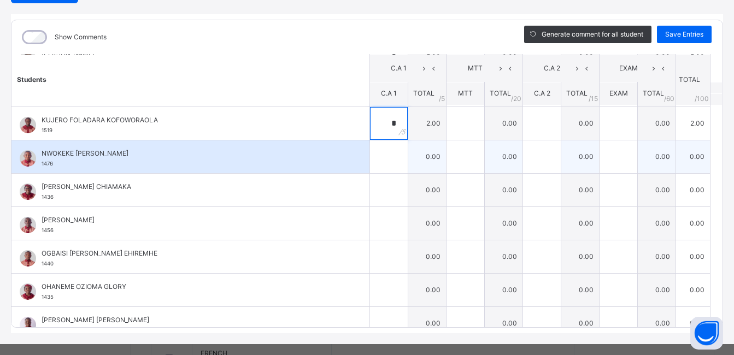
type input "*"
click at [375, 163] on input "text" at bounding box center [389, 156] width 38 height 33
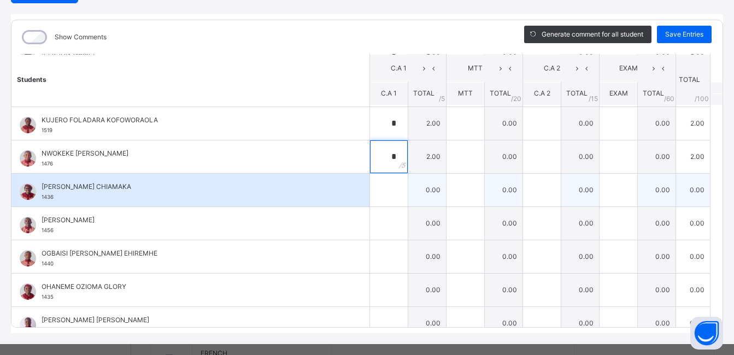
type input "*"
click at [376, 192] on input "text" at bounding box center [389, 190] width 38 height 33
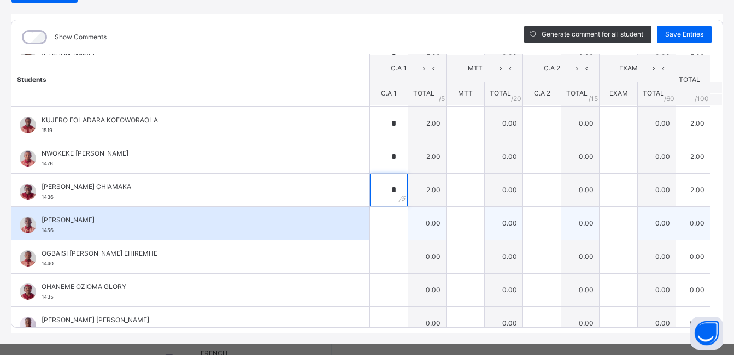
type input "*"
click at [380, 223] on input "text" at bounding box center [389, 223] width 38 height 33
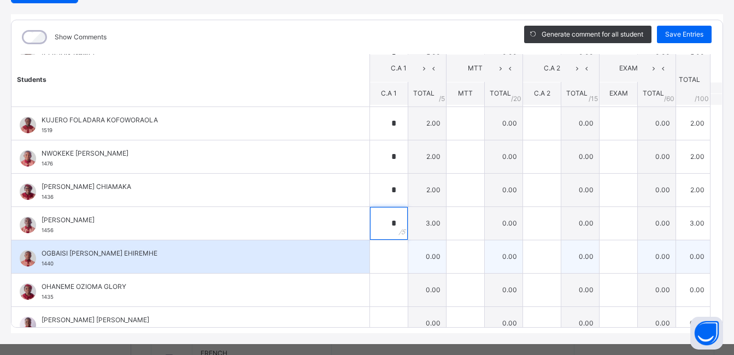
type input "*"
click at [380, 258] on input "text" at bounding box center [389, 256] width 38 height 33
click at [379, 253] on input "text" at bounding box center [389, 256] width 38 height 33
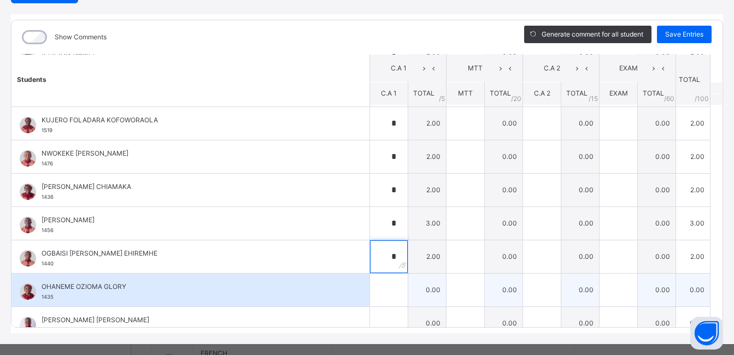
type input "*"
click at [380, 291] on input "text" at bounding box center [389, 290] width 38 height 33
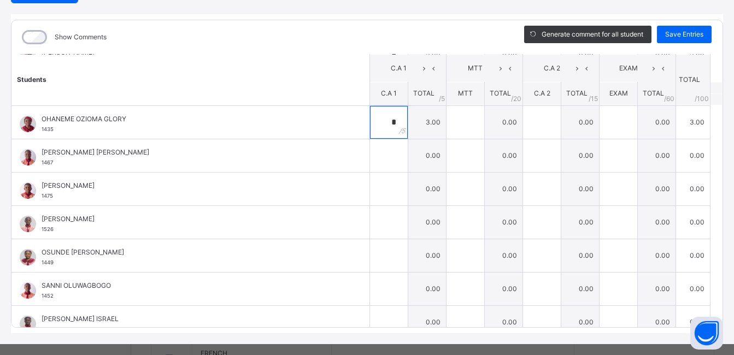
scroll to position [768, 0]
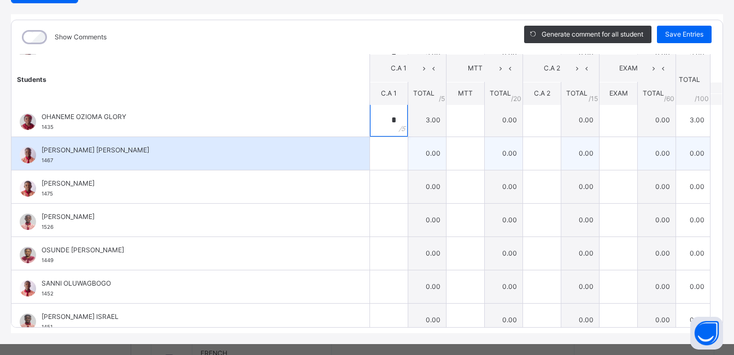
type input "*"
click at [370, 155] on input "text" at bounding box center [389, 153] width 38 height 33
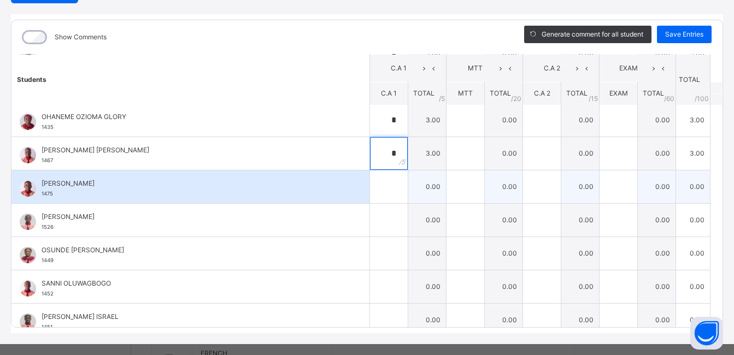
type input "*"
click at [376, 189] on input "text" at bounding box center [389, 186] width 38 height 33
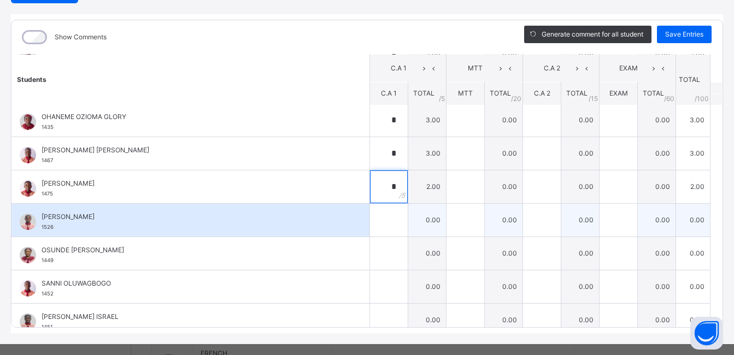
type input "*"
click at [378, 214] on input "text" at bounding box center [389, 220] width 38 height 33
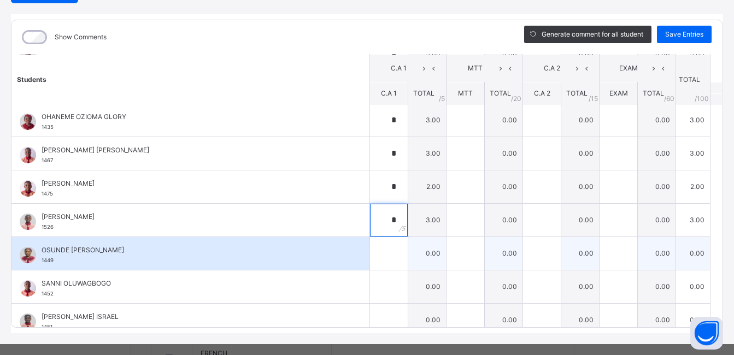
type input "*"
click at [378, 253] on input "text" at bounding box center [389, 253] width 38 height 33
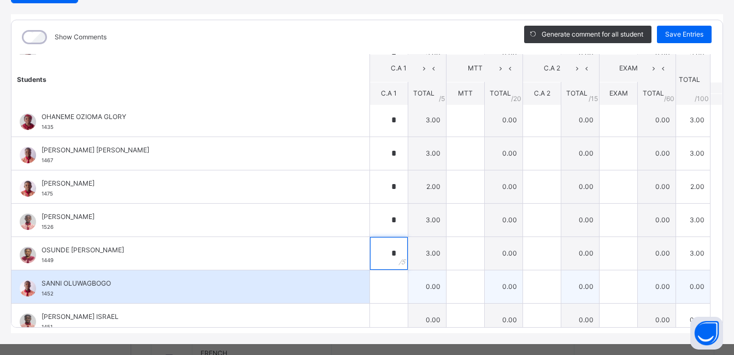
type input "*"
click at [379, 290] on input "text" at bounding box center [389, 286] width 38 height 33
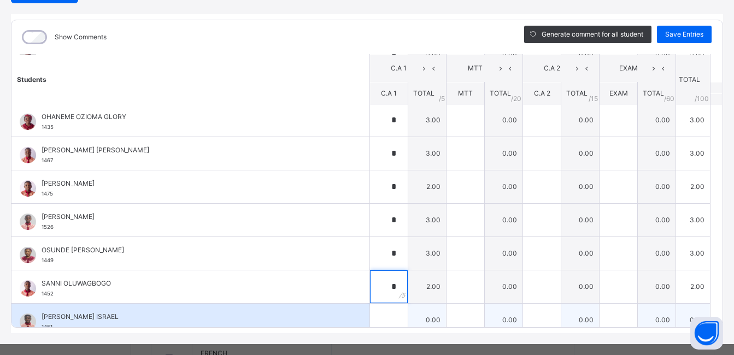
type input "*"
click at [379, 315] on input "text" at bounding box center [389, 320] width 38 height 33
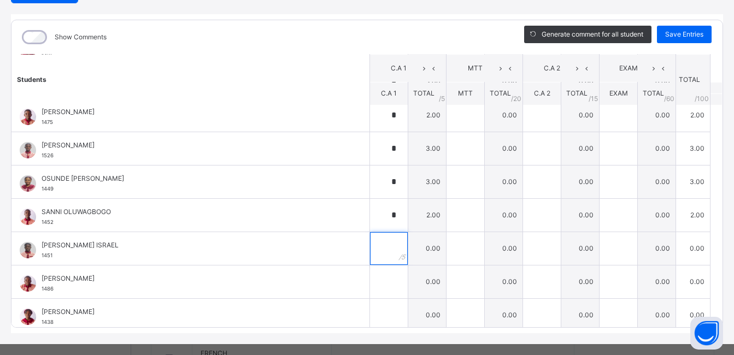
scroll to position [845, 0]
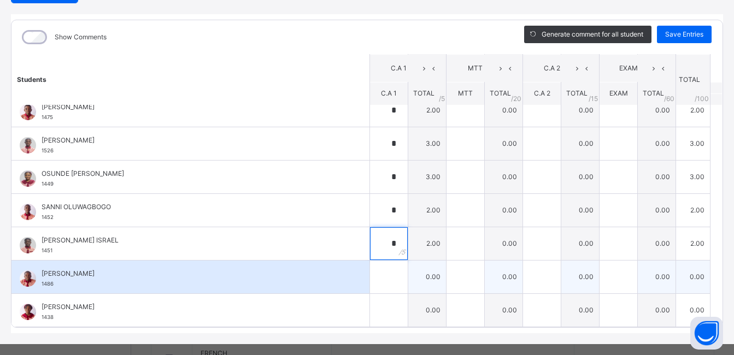
type input "*"
click at [379, 280] on input "text" at bounding box center [389, 277] width 38 height 33
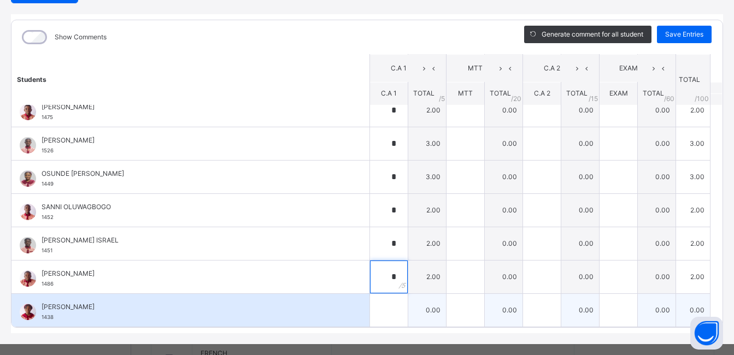
type input "*"
click at [374, 312] on input "text" at bounding box center [389, 310] width 38 height 33
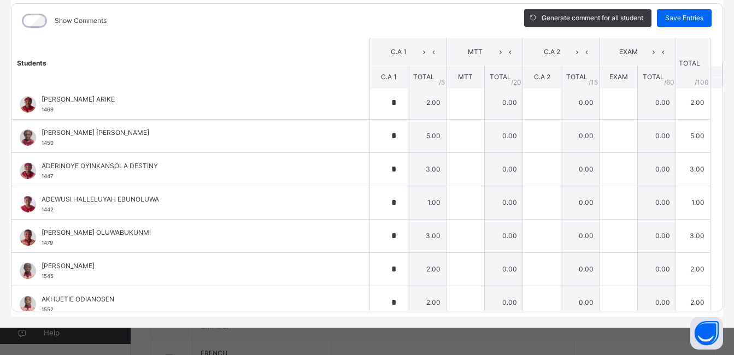
scroll to position [0, 0]
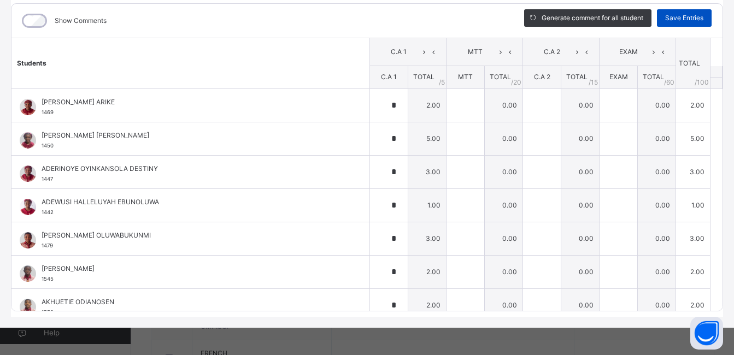
type input "*"
click at [674, 19] on span "Save Entries" at bounding box center [684, 18] width 38 height 10
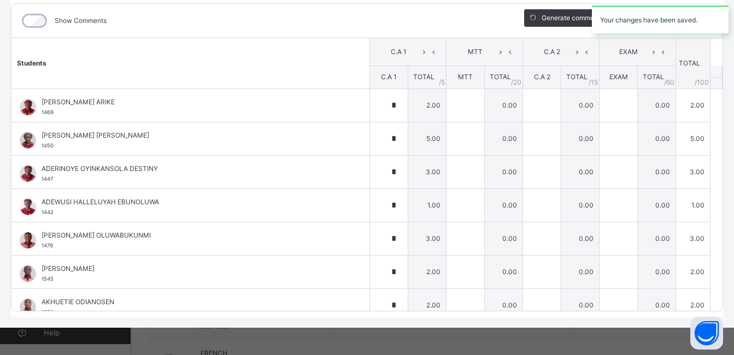
type input "*"
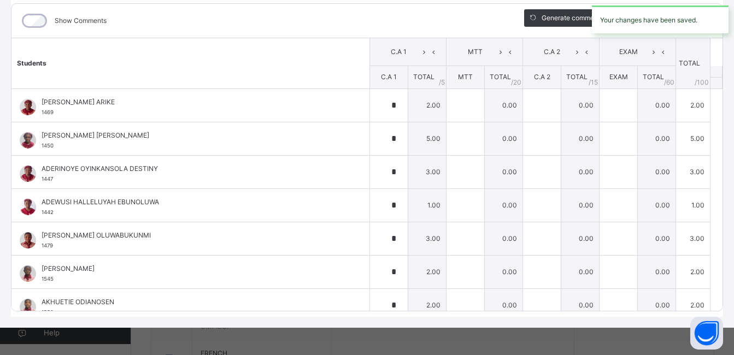
type input "*"
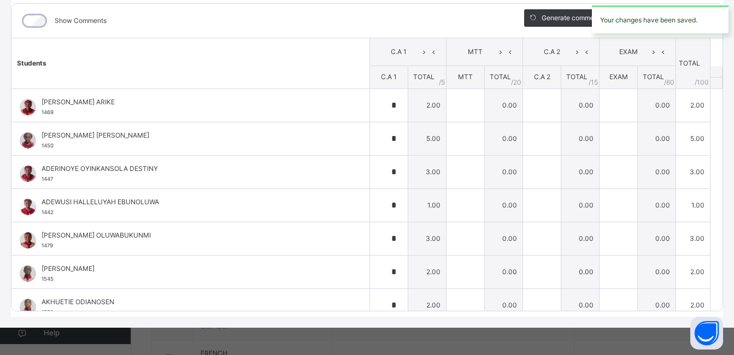
type input "*"
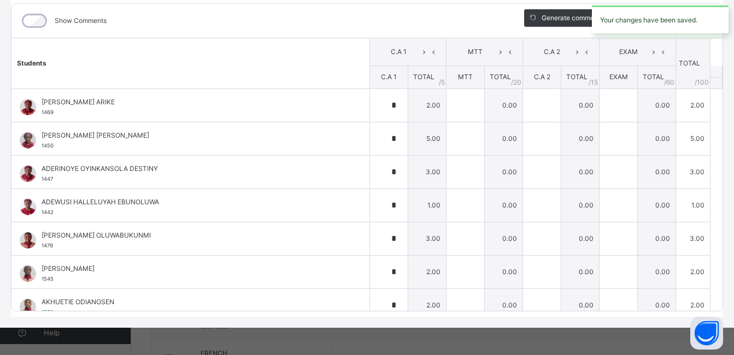
type input "*"
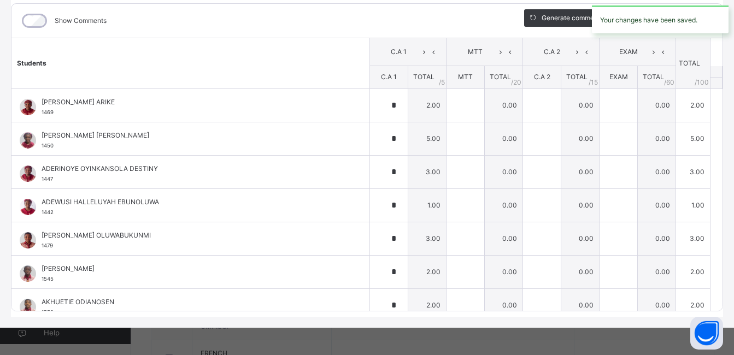
type input "*"
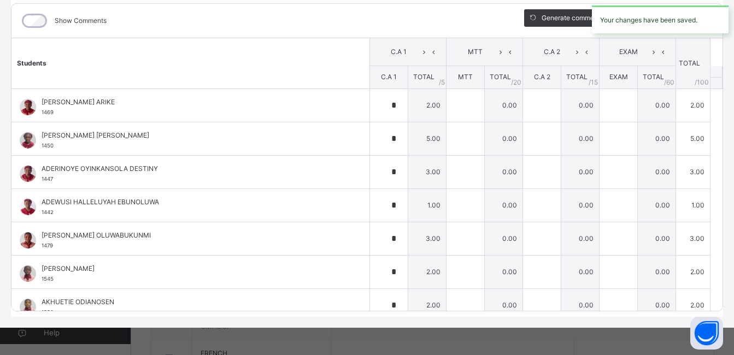
type input "*"
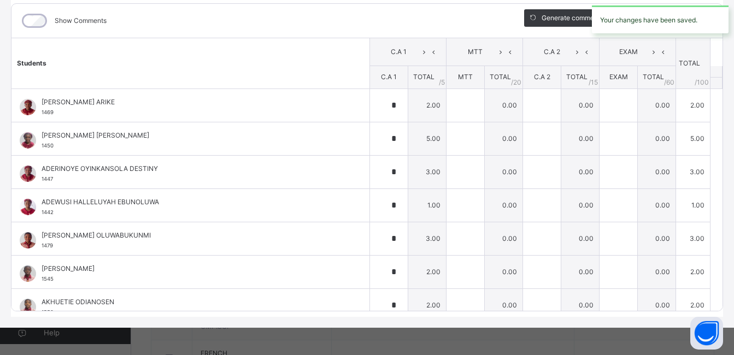
type input "*"
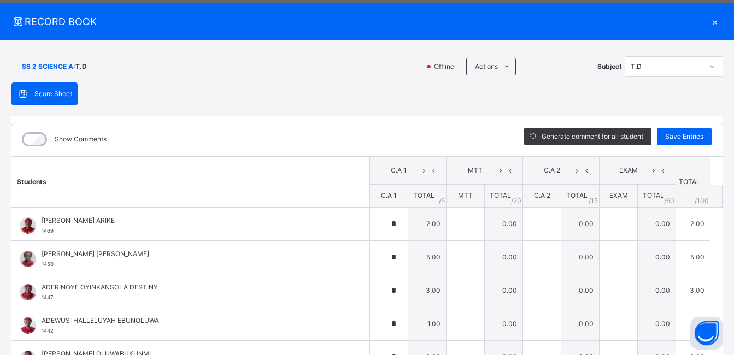
scroll to position [7, 0]
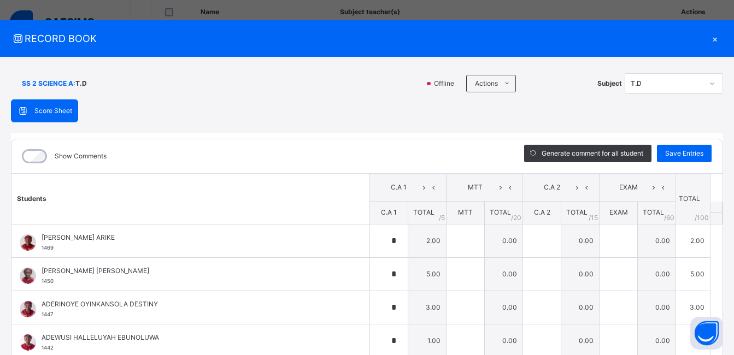
click at [708, 38] on div "×" at bounding box center [715, 38] width 16 height 15
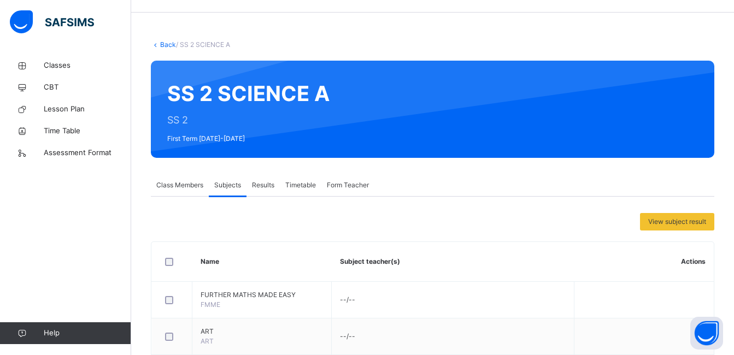
scroll to position [21, 0]
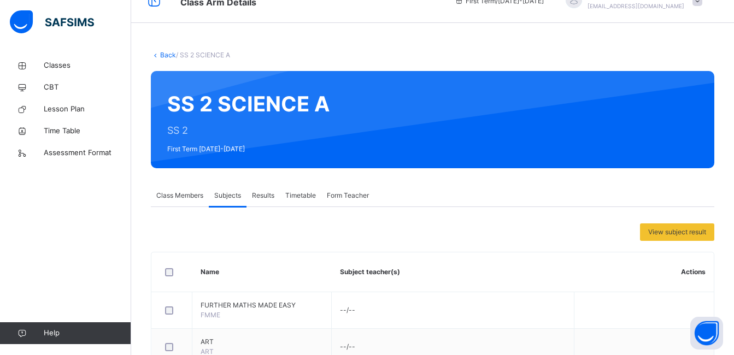
click at [164, 54] on link "Back" at bounding box center [168, 55] width 16 height 8
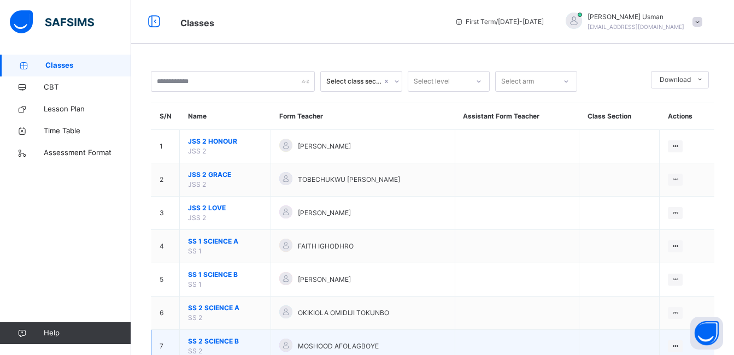
click at [205, 343] on span "SS 2 SCIENCE B" at bounding box center [225, 342] width 74 height 10
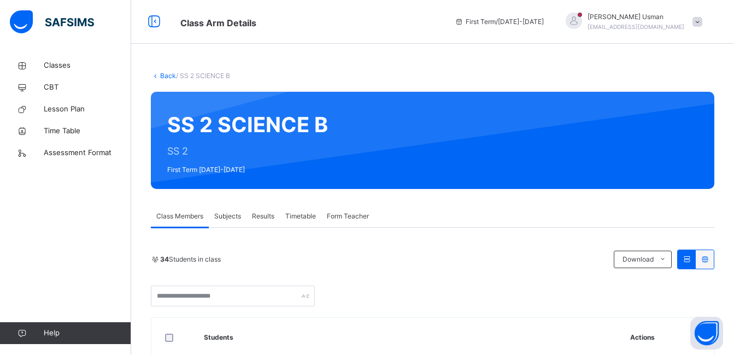
click at [230, 219] on span "Subjects" at bounding box center [227, 216] width 27 height 10
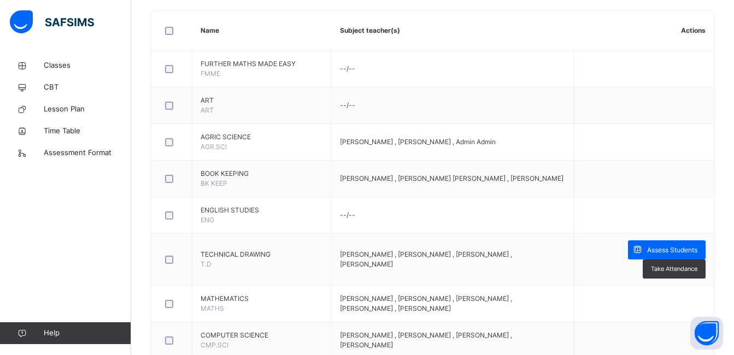
scroll to position [354, 0]
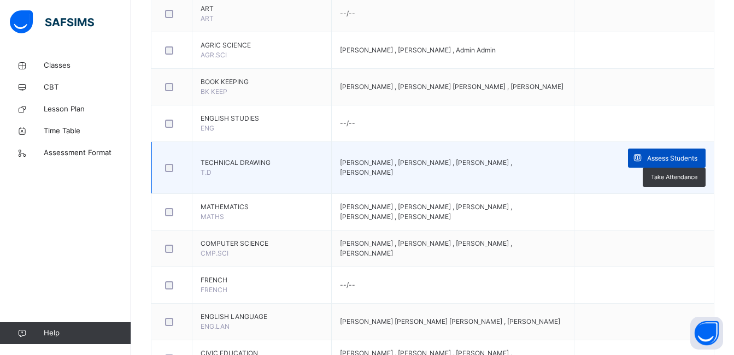
click at [662, 163] on span "Assess Students" at bounding box center [672, 159] width 50 height 10
